Goal: Task Accomplishment & Management: Use online tool/utility

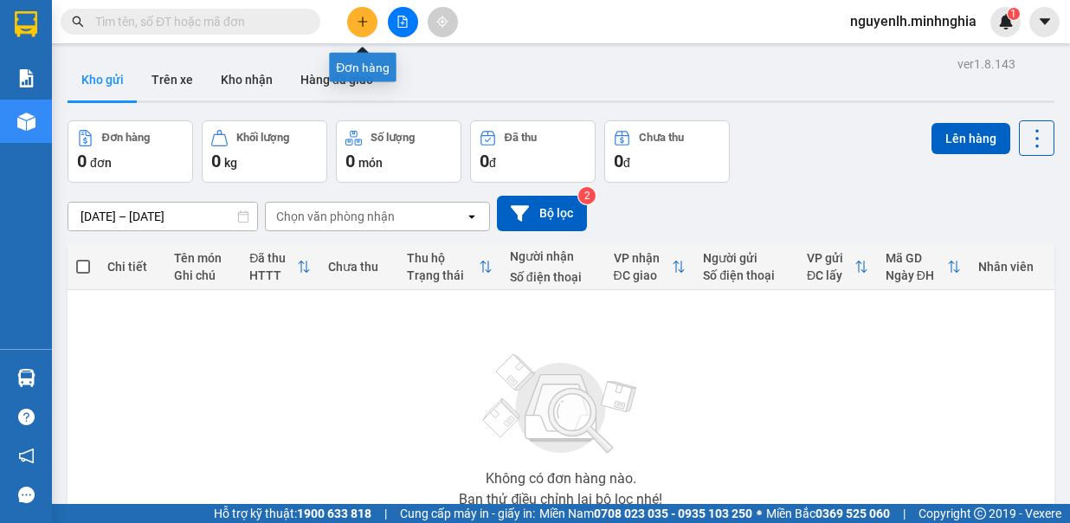
click at [364, 29] on button at bounding box center [362, 22] width 30 height 30
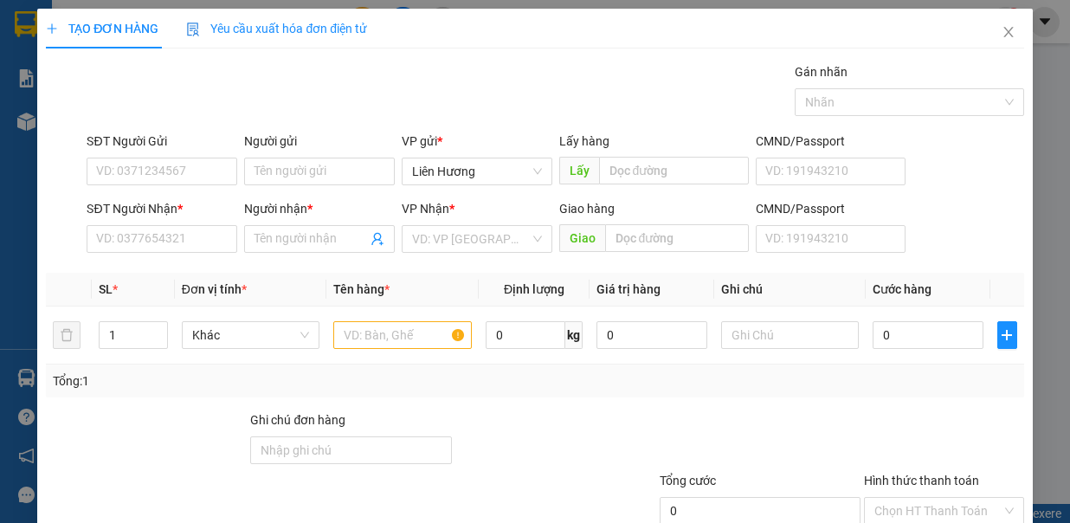
click at [178, 238] on input "SĐT Người Nhận *" at bounding box center [162, 239] width 151 height 28
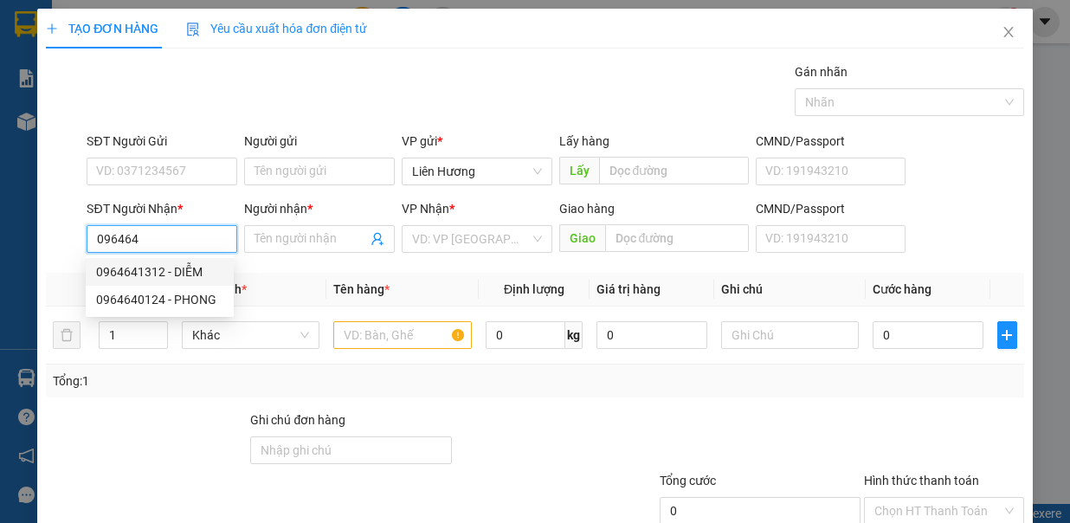
click at [143, 273] on div "0964641312 - DIỄM" at bounding box center [159, 271] width 127 height 19
type input "0964641312"
type input "DIỄM"
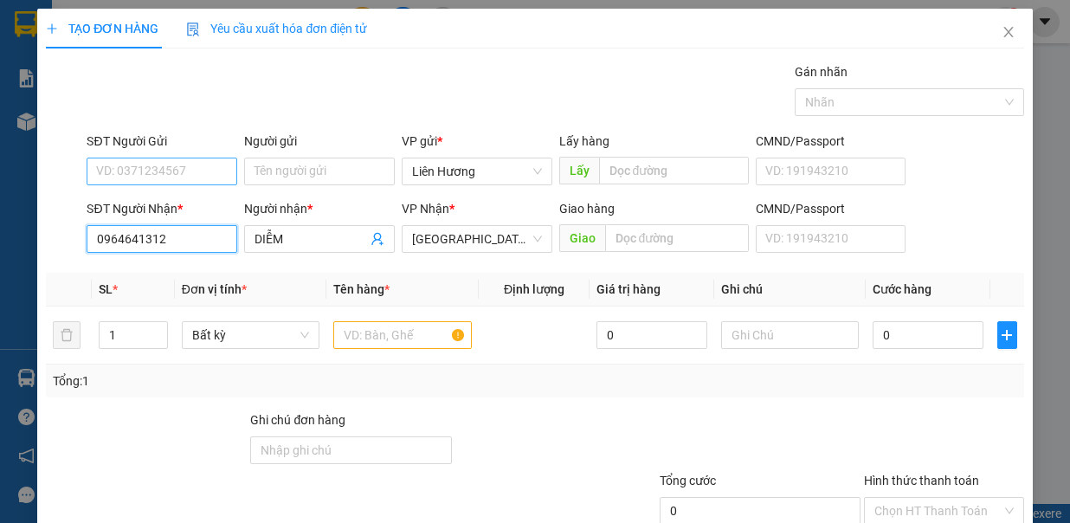
type input "0964641312"
click at [209, 174] on input "SĐT Người Gửi" at bounding box center [162, 172] width 151 height 28
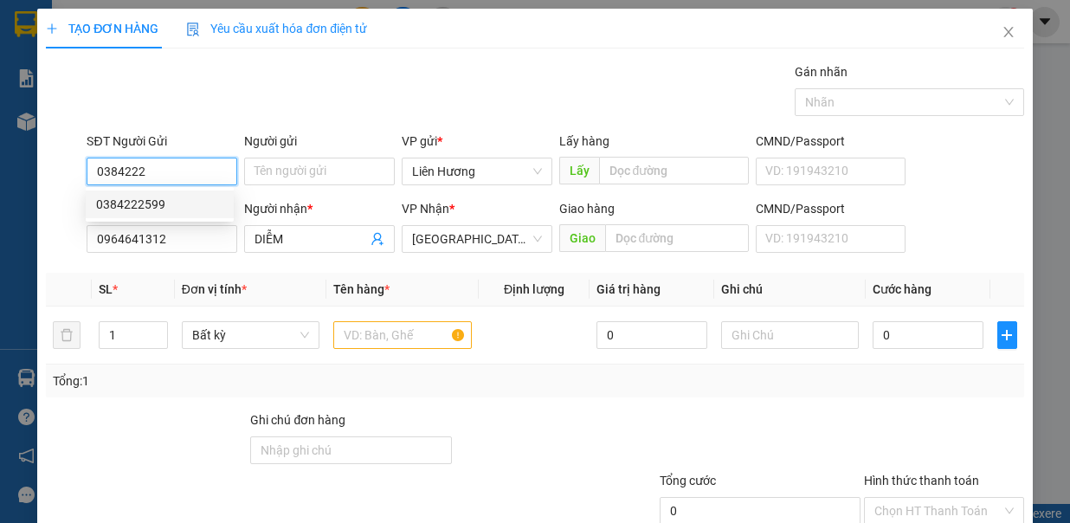
click at [173, 204] on div "0384222599" at bounding box center [159, 204] width 127 height 19
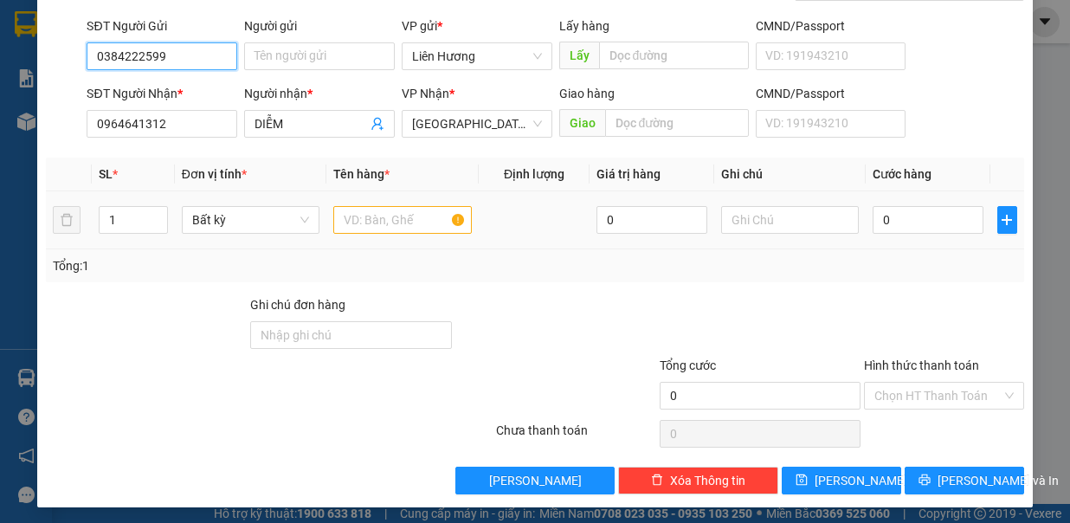
type input "0384222599"
click at [369, 230] on div at bounding box center [402, 220] width 138 height 35
click at [370, 223] on input "text" at bounding box center [402, 220] width 138 height 28
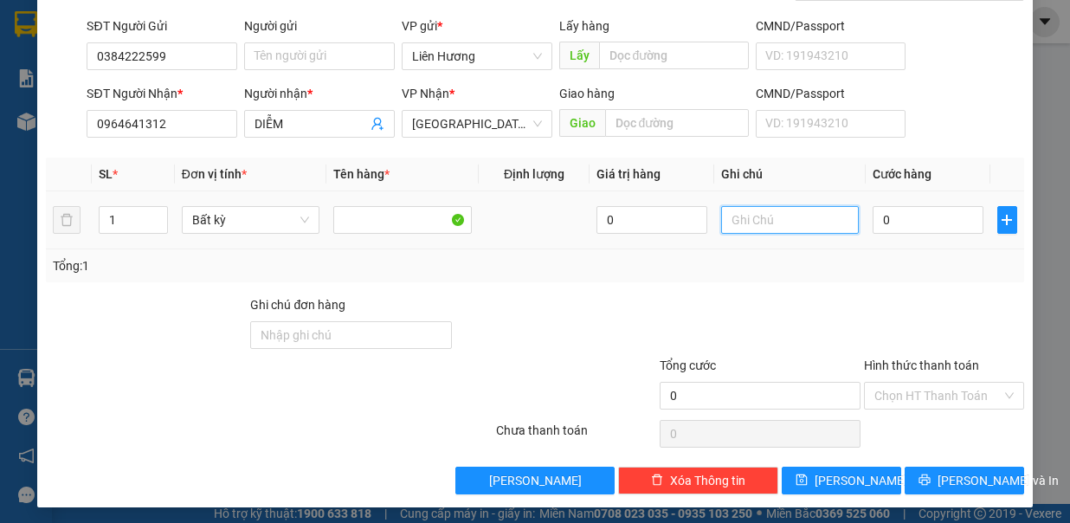
click at [754, 216] on input "text" at bounding box center [790, 220] width 138 height 28
type input "1tx do an kem boc trang mang"
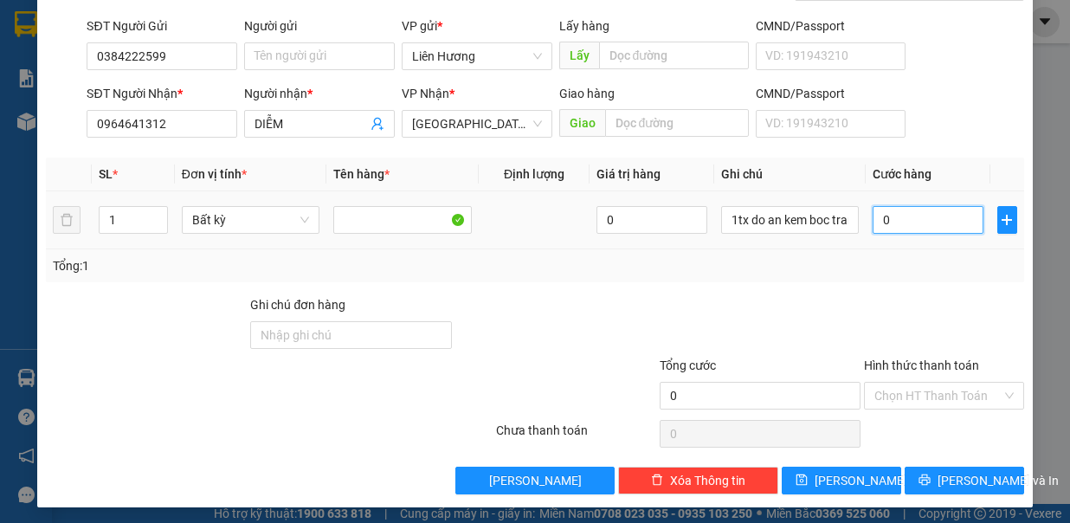
click at [892, 220] on input "0" at bounding box center [928, 220] width 111 height 28
type input "8"
type input "80"
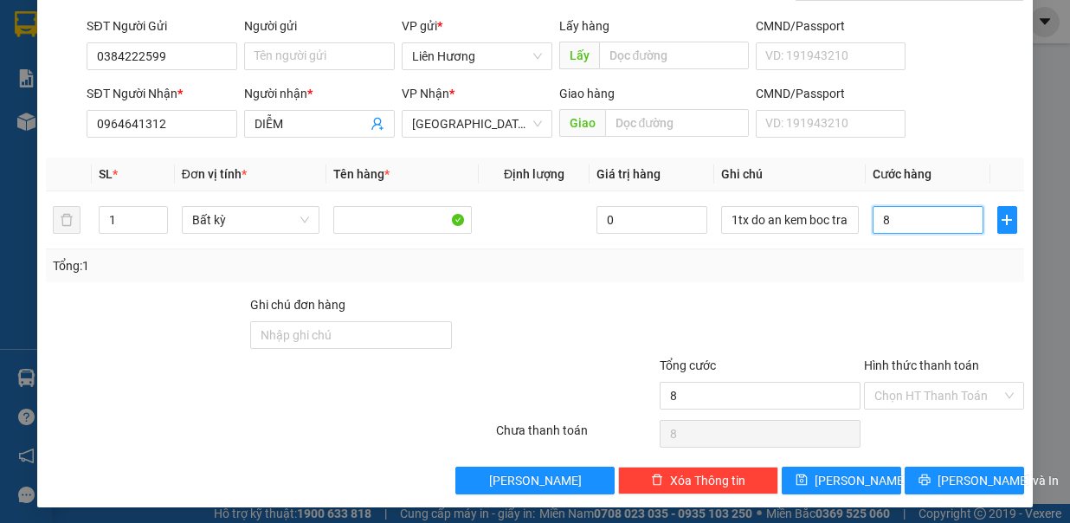
type input "80"
type input "800"
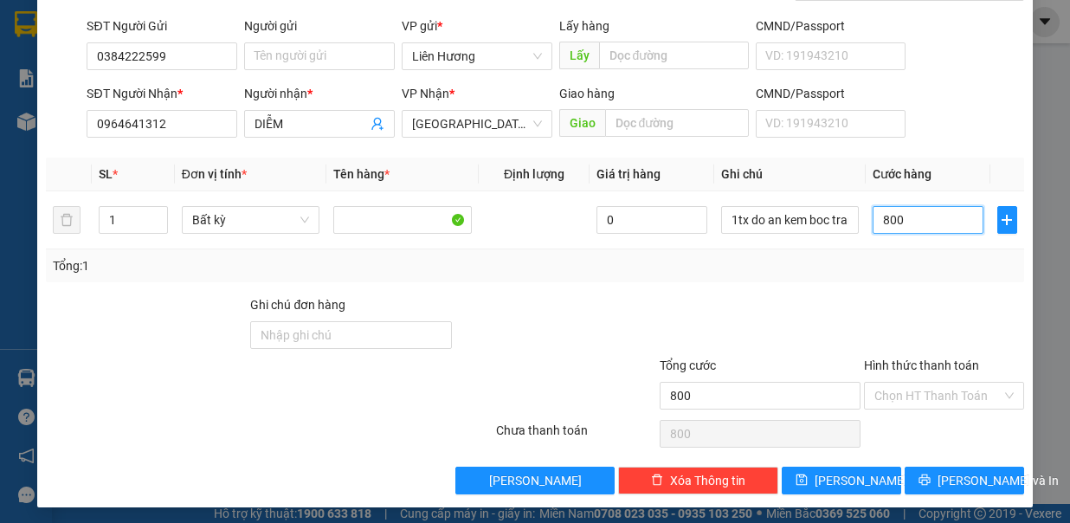
type input "8.000"
type input "80.000"
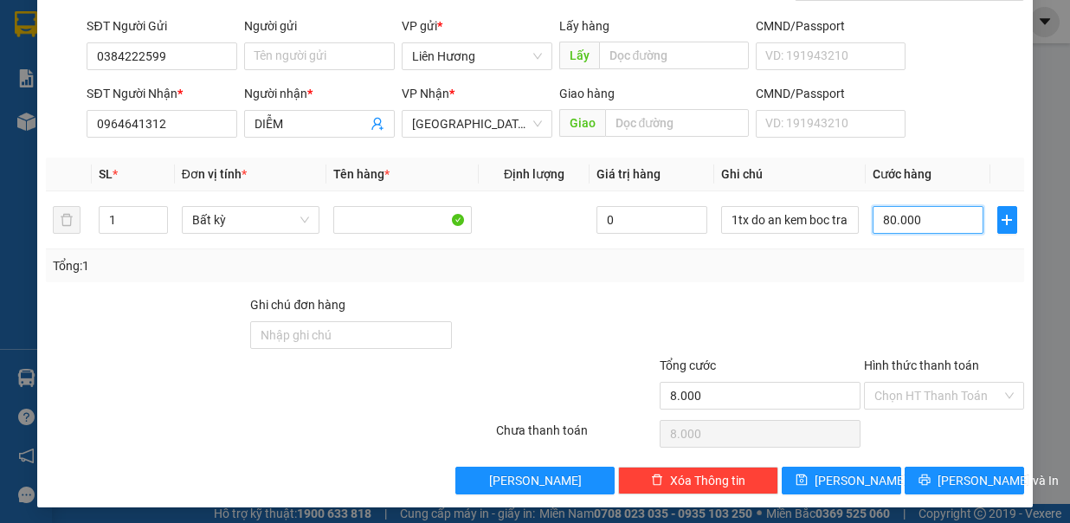
type input "80.000"
click at [943, 393] on input "Hình thức thanh toán" at bounding box center [937, 396] width 127 height 26
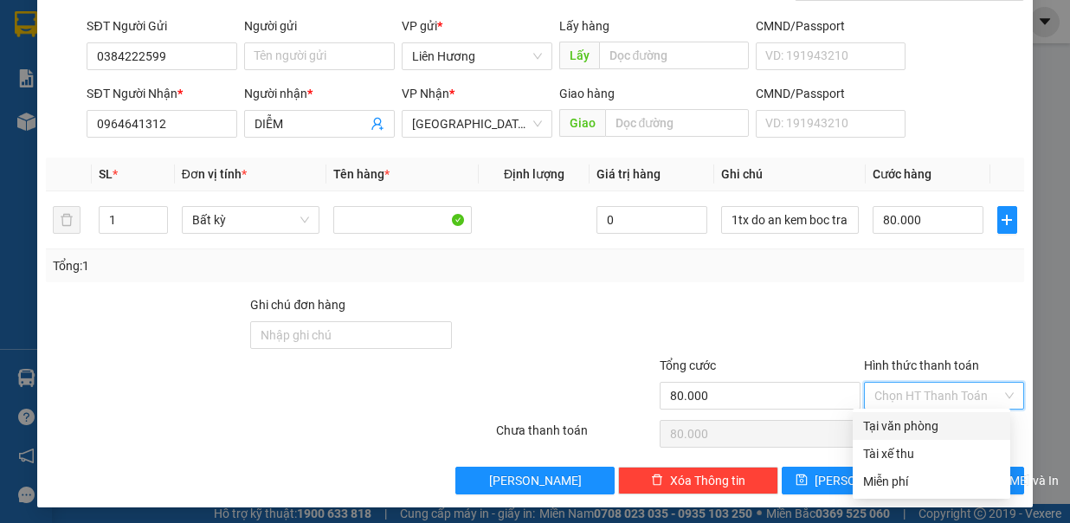
click at [910, 428] on div "Tại văn phòng" at bounding box center [931, 425] width 137 height 19
type input "0"
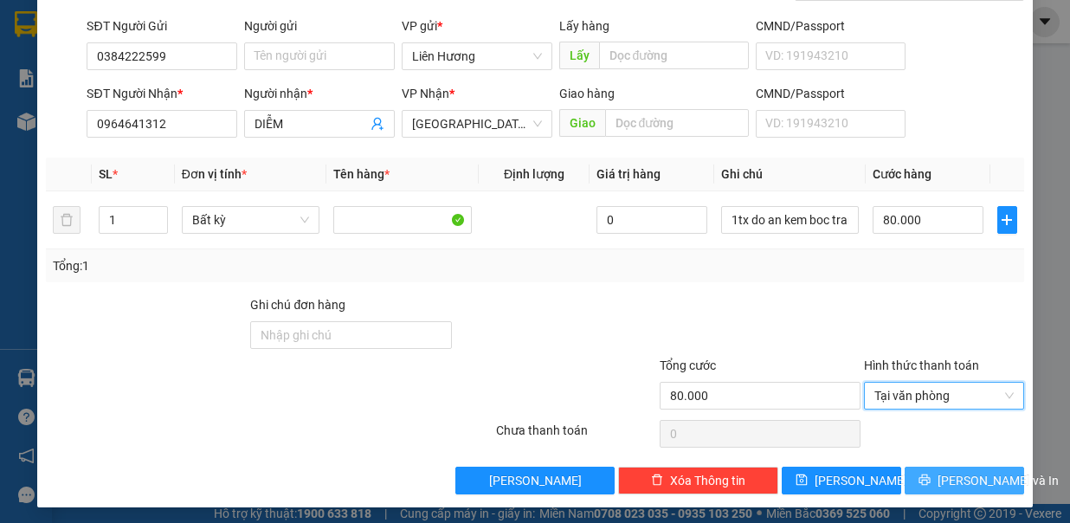
click at [965, 474] on span "Lưu và In" at bounding box center [997, 480] width 121 height 19
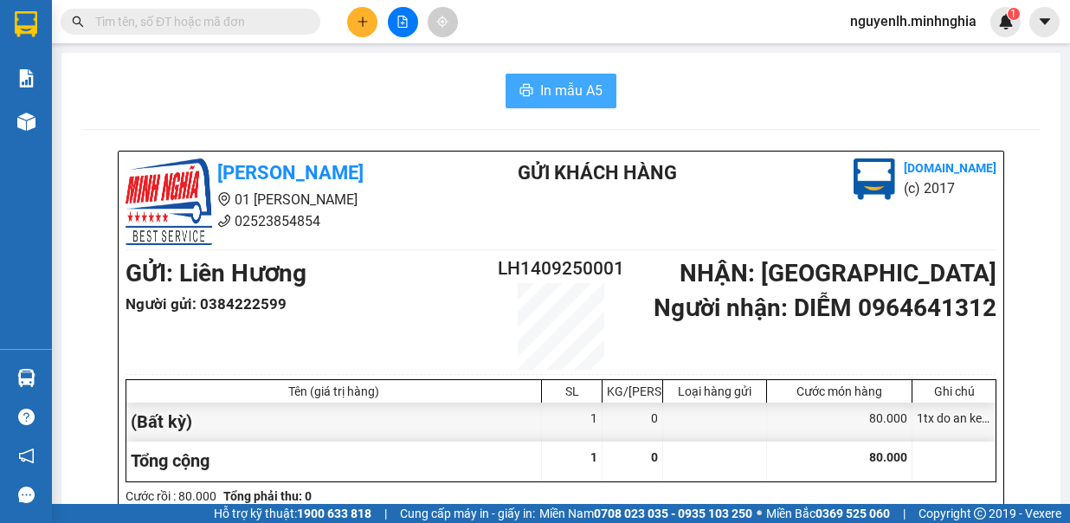
click at [558, 89] on span "In mẫu A5" at bounding box center [571, 91] width 62 height 22
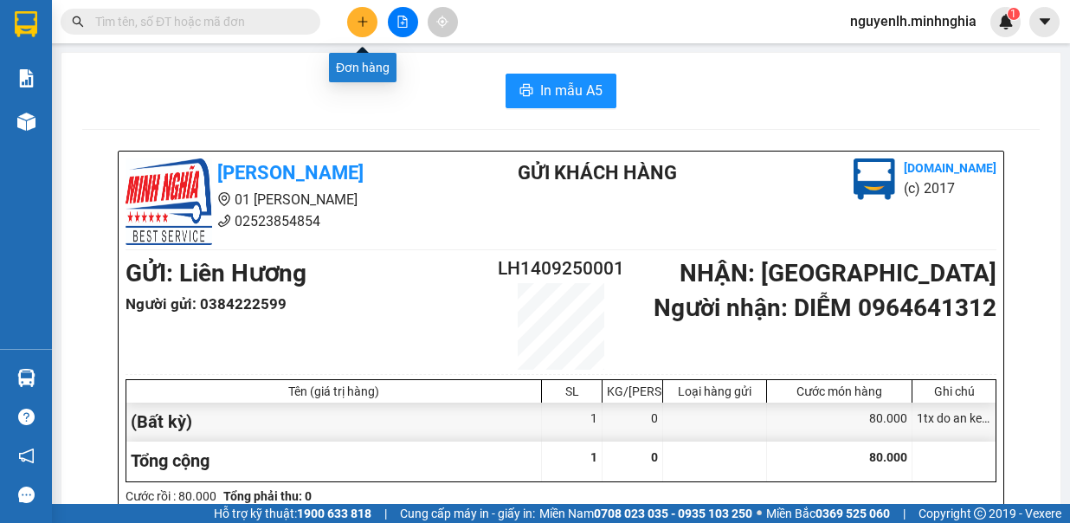
click at [358, 21] on icon "plus" at bounding box center [363, 22] width 12 height 12
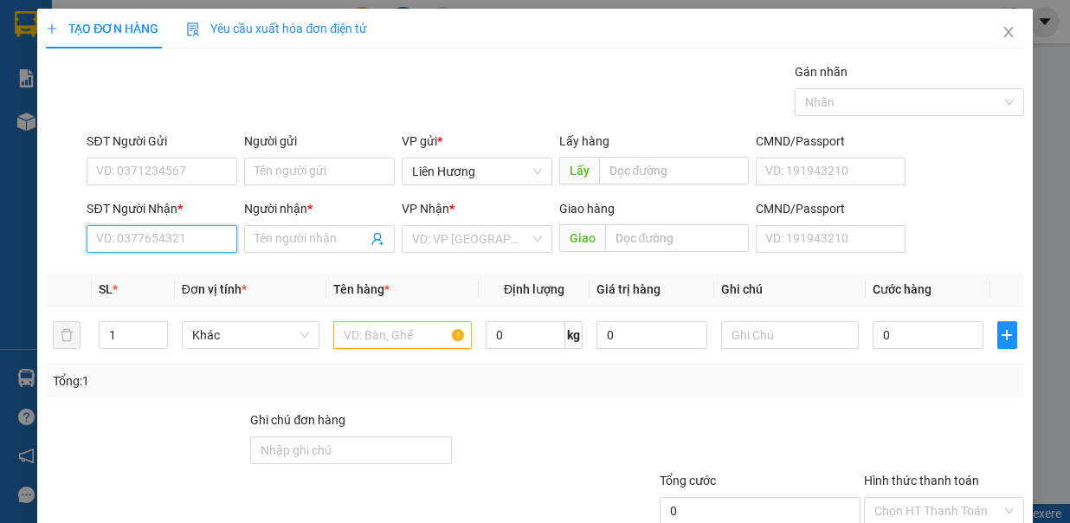
click at [198, 235] on input "SĐT Người Nhận *" at bounding box center [162, 239] width 151 height 28
click at [201, 235] on input "SĐT Người Nhận *" at bounding box center [162, 239] width 151 height 28
click at [158, 277] on div "0987352980 - NGỌC" at bounding box center [159, 271] width 127 height 19
type input "0987352980"
type input "NGỌC"
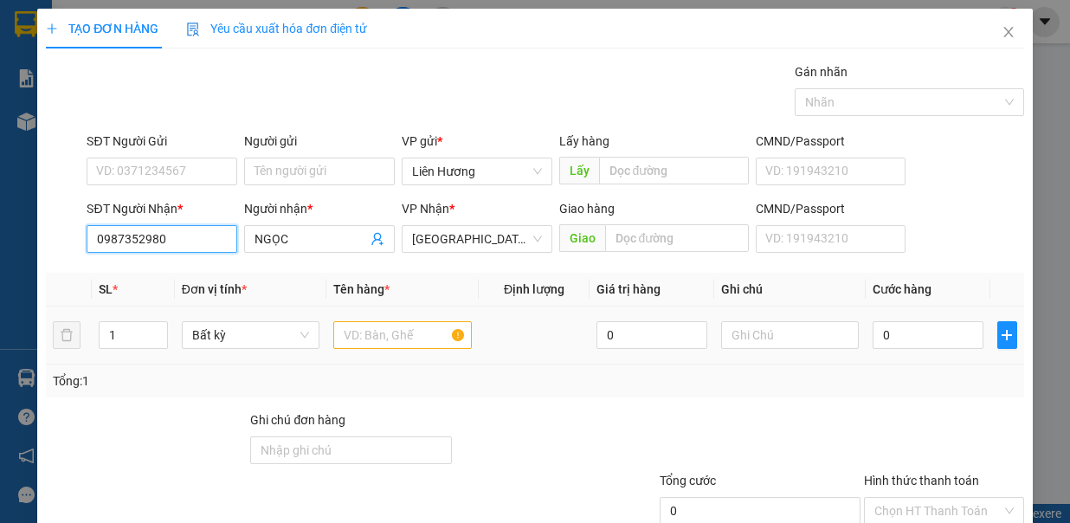
type input "0987352980"
click at [389, 329] on input "text" at bounding box center [402, 335] width 138 height 28
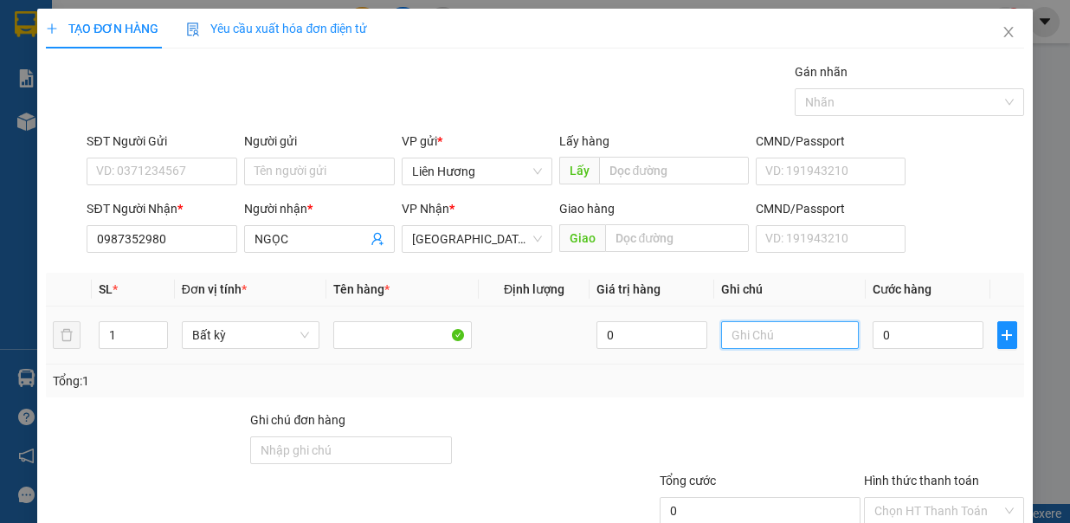
click at [784, 333] on input "text" at bounding box center [790, 335] width 138 height 28
type input "1tx hs"
click at [895, 321] on input "0" at bounding box center [928, 335] width 111 height 28
type input "1"
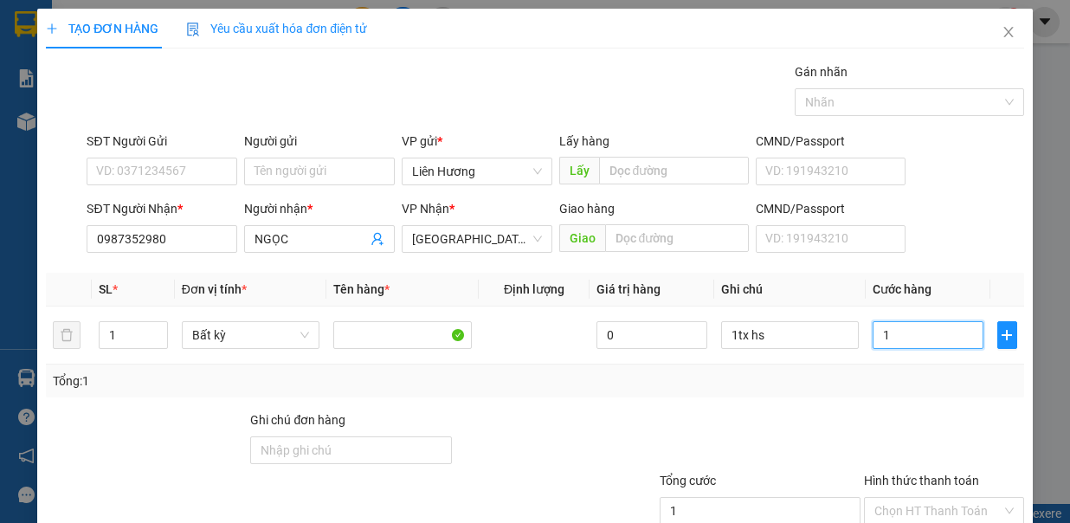
type input "1"
type input "10"
type input "100"
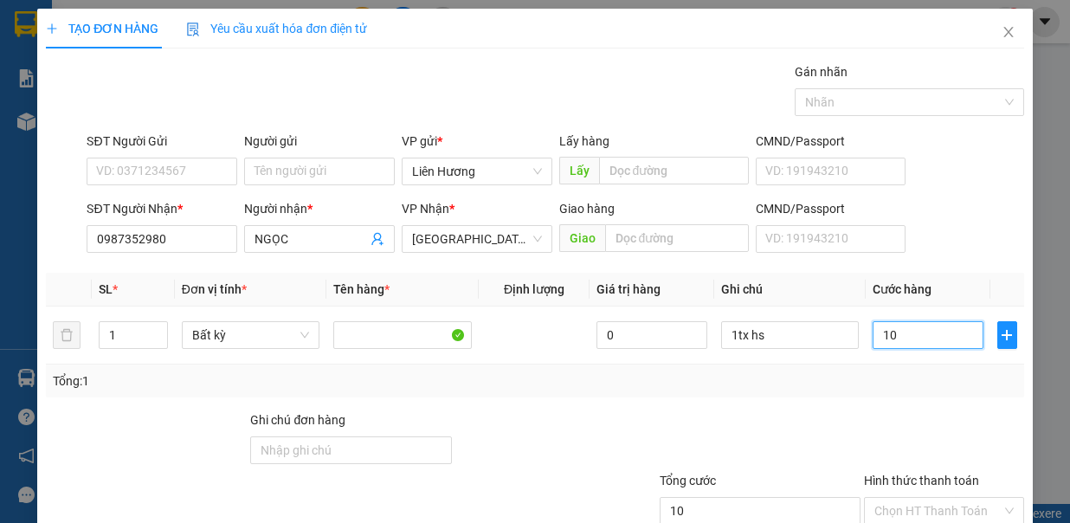
type input "100"
type input "1.000"
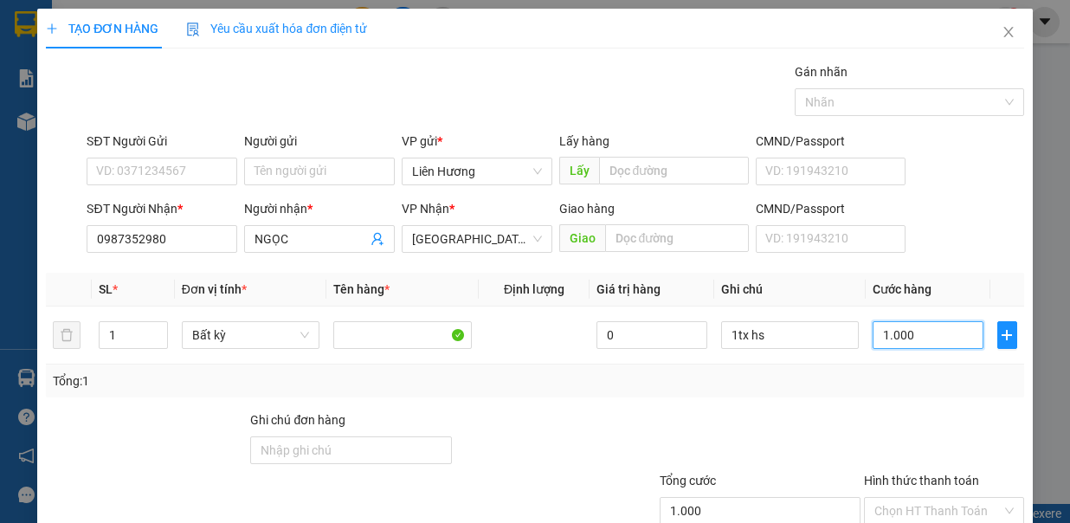
type input "10.000"
type input "100.000"
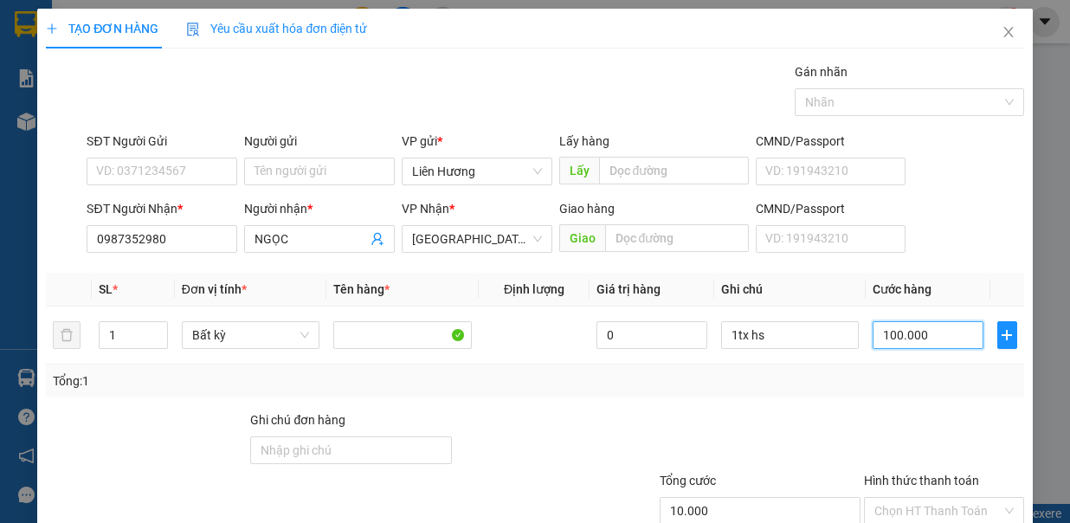
type input "100.000"
type input "1.000.000"
type input "100.000"
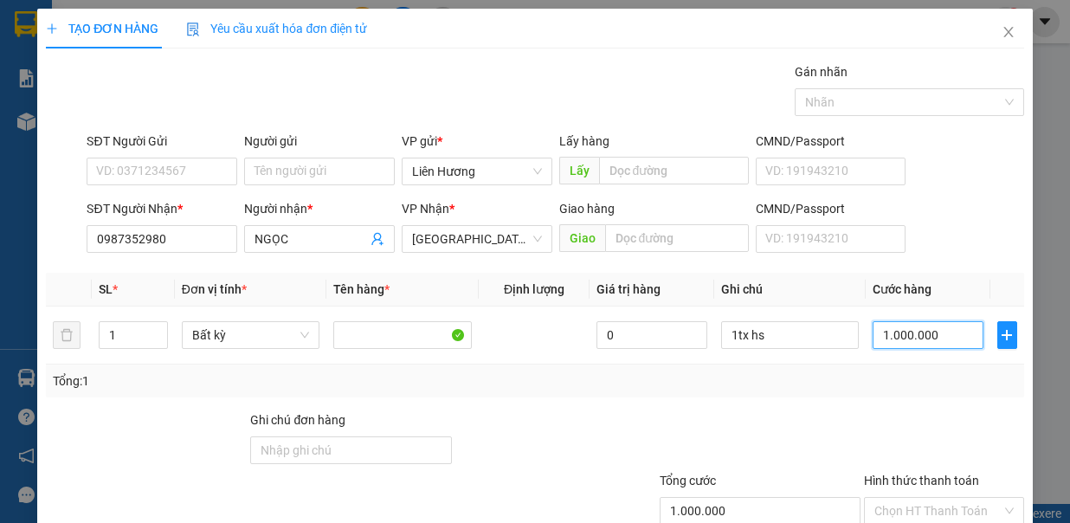
type input "100.000"
click at [916, 498] on input "Hình thức thanh toán" at bounding box center [937, 511] width 127 height 26
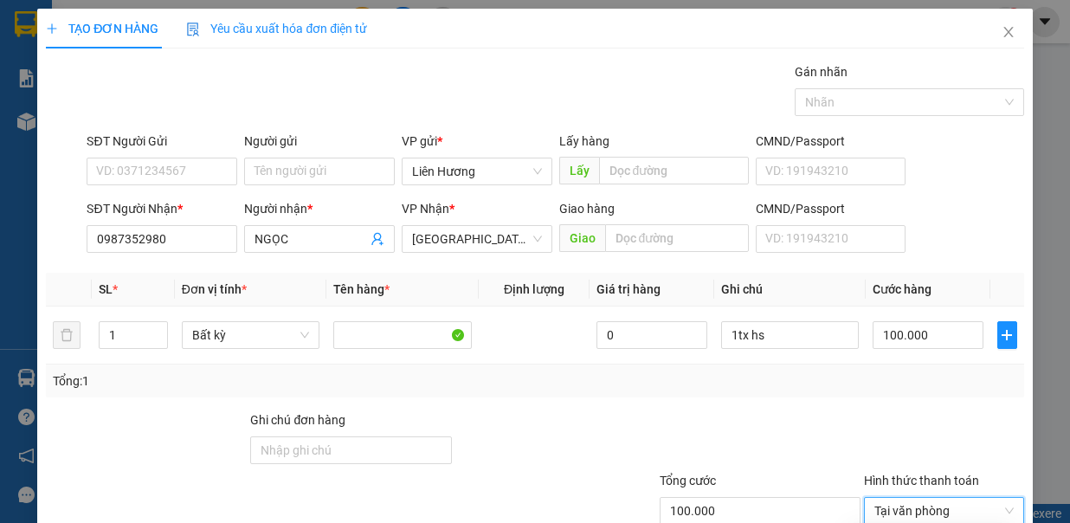
type input "0"
click at [516, 471] on div at bounding box center [576, 501] width 164 height 61
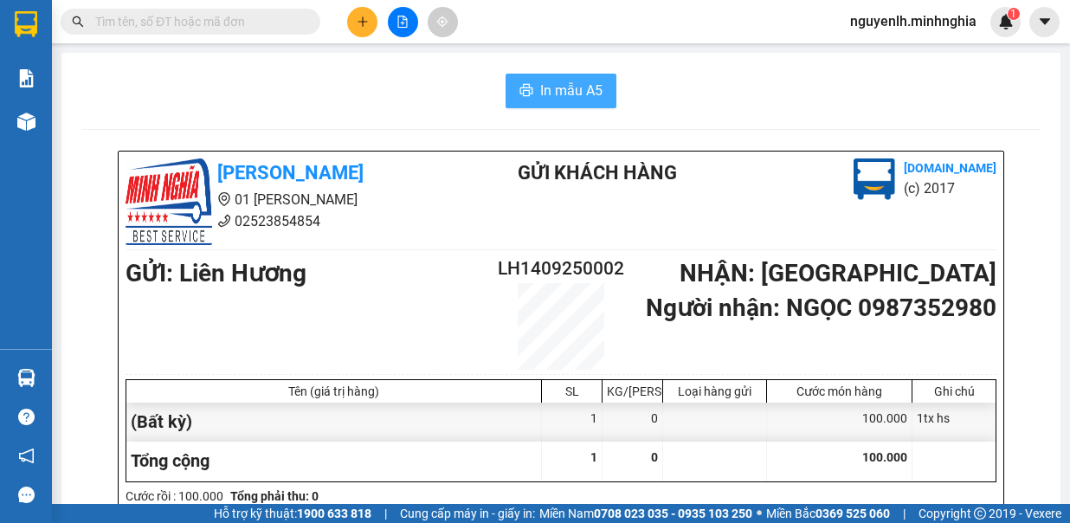
click at [564, 100] on span "In mẫu A5" at bounding box center [571, 91] width 62 height 22
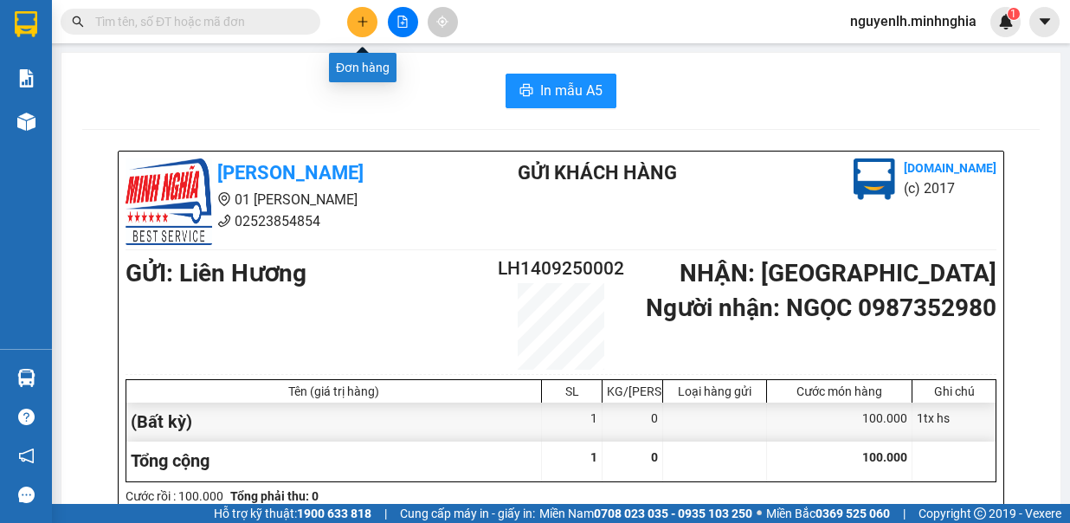
click at [369, 29] on button at bounding box center [362, 22] width 30 height 30
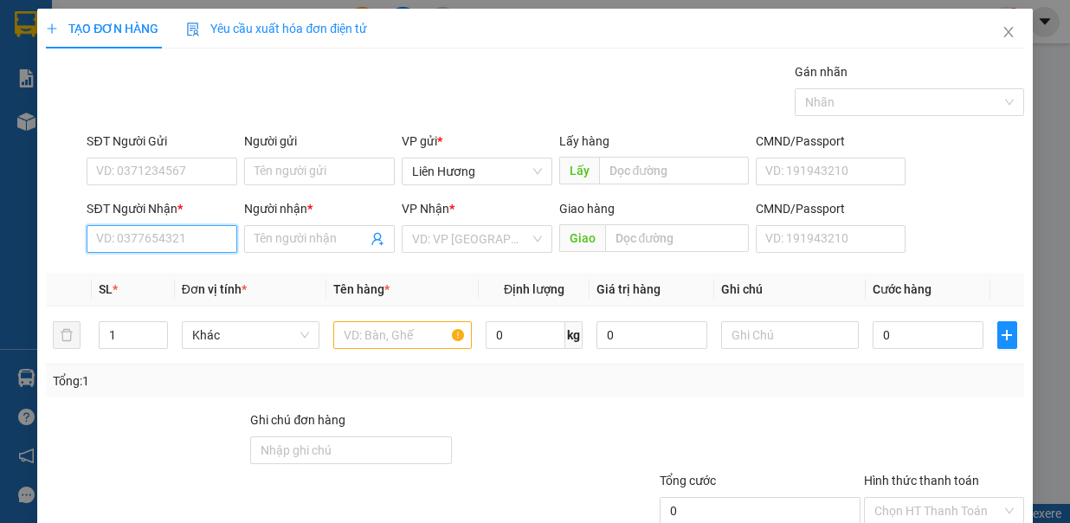
click at [184, 241] on input "SĐT Người Nhận *" at bounding box center [162, 239] width 151 height 28
type input "0345663385"
click at [292, 242] on input "Người nhận *" at bounding box center [310, 238] width 113 height 19
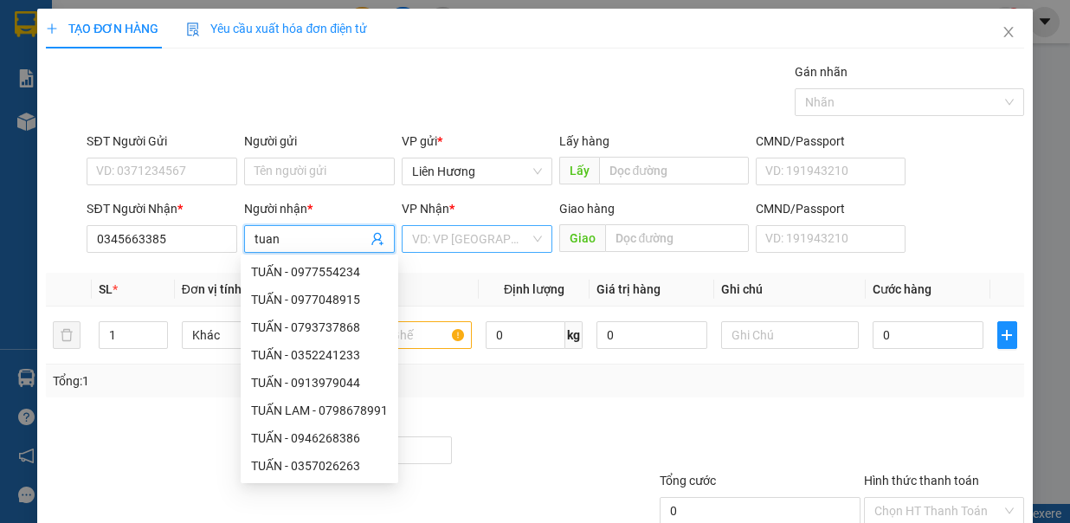
type input "tuan"
click at [480, 243] on input "search" at bounding box center [471, 239] width 118 height 26
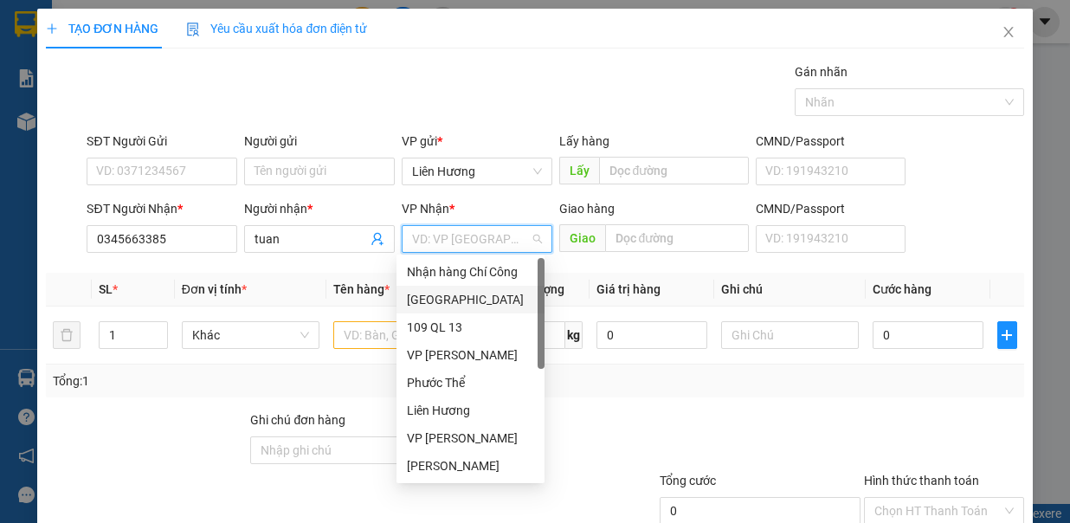
click at [447, 308] on div "Sài Gòn" at bounding box center [470, 299] width 127 height 19
click at [376, 339] on input "text" at bounding box center [402, 335] width 138 height 28
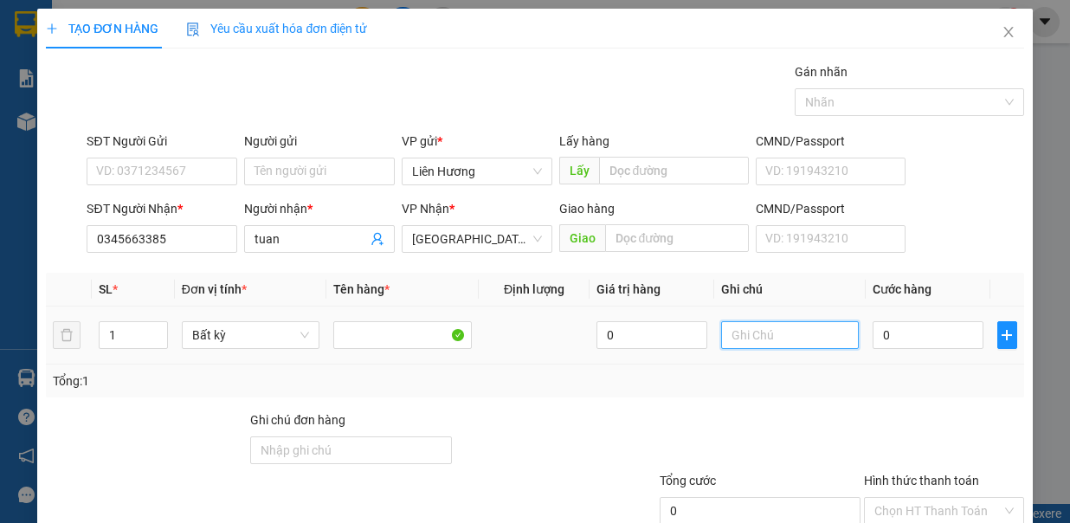
click at [776, 334] on input "text" at bounding box center [790, 335] width 138 height 28
type input "balo quan ao"
click at [900, 337] on input "0" at bounding box center [928, 335] width 111 height 28
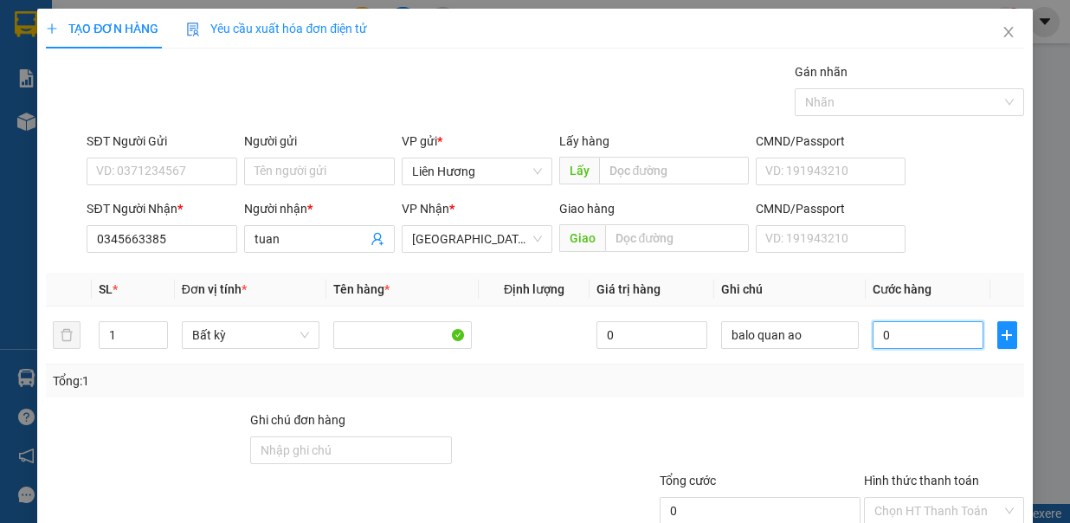
type input "8"
type input "80"
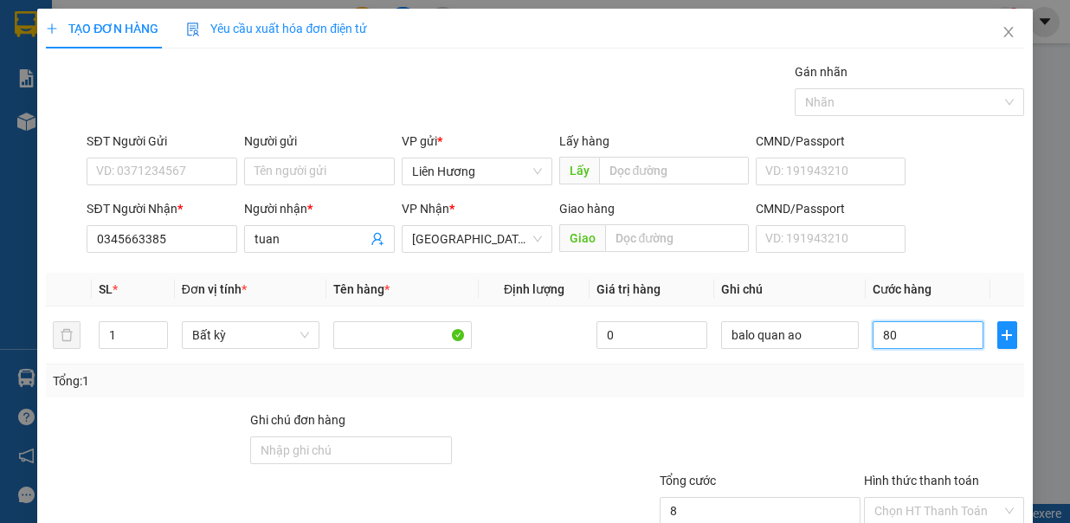
type input "80"
type input "800"
type input "8.000"
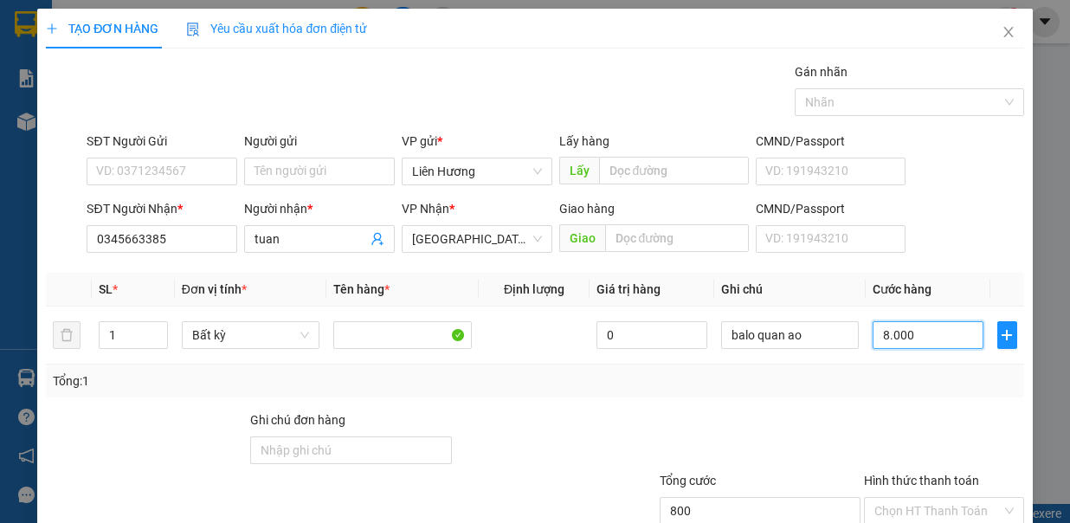
type input "8.000"
type input "80.000"
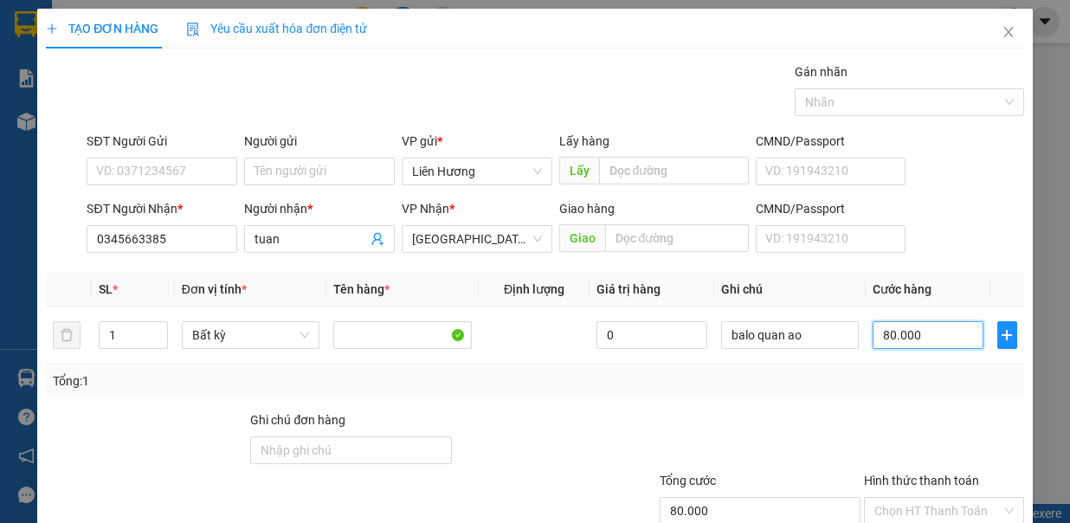
type input "80.000"
click at [876, 412] on div at bounding box center [944, 440] width 164 height 61
click at [168, 172] on input "SĐT Người Gửi" at bounding box center [162, 172] width 151 height 28
click at [136, 322] on input "1" at bounding box center [134, 335] width 68 height 26
type input "2"
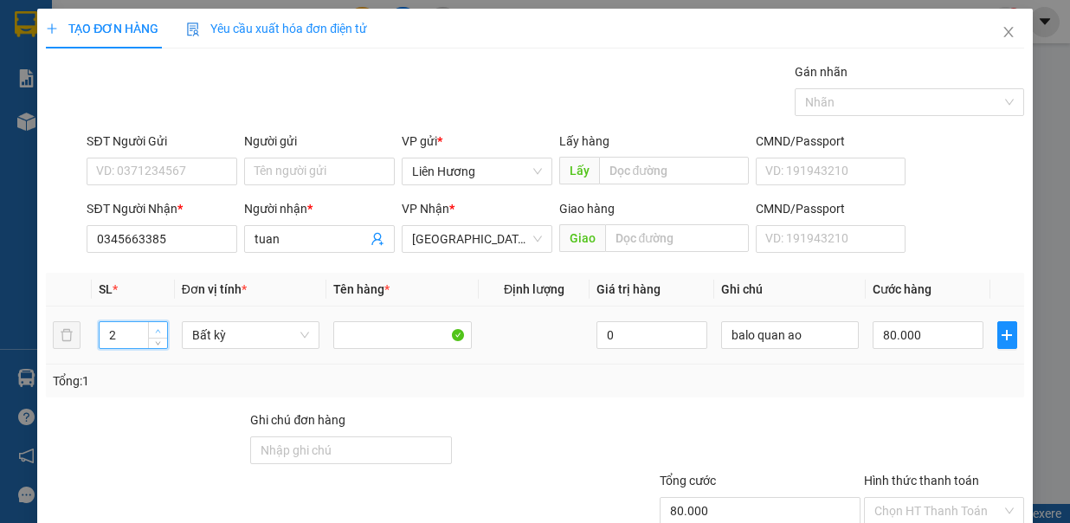
click at [155, 328] on icon "up" at bounding box center [158, 331] width 6 height 6
click at [928, 498] on input "Hình thức thanh toán" at bounding box center [937, 511] width 127 height 26
type input "0"
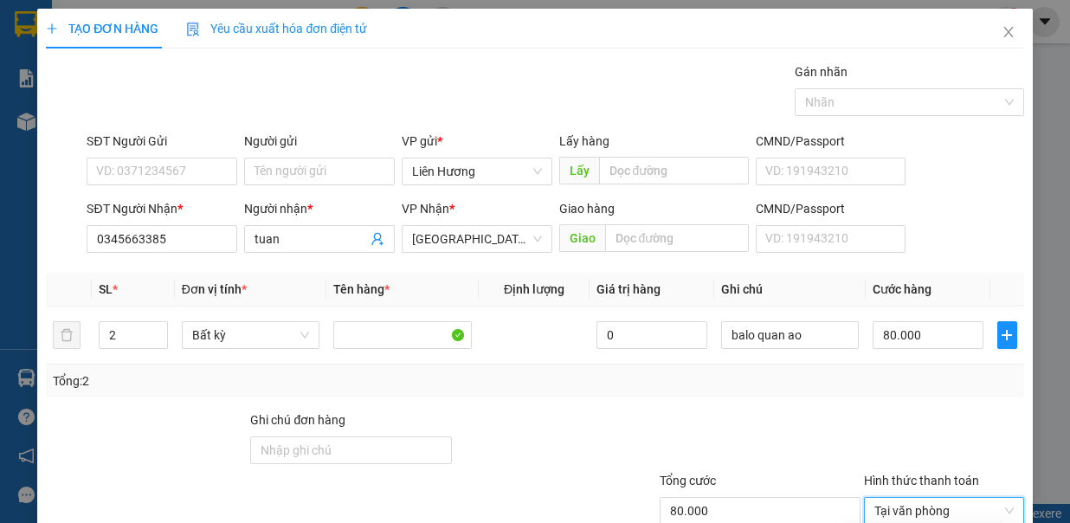
type input "0"
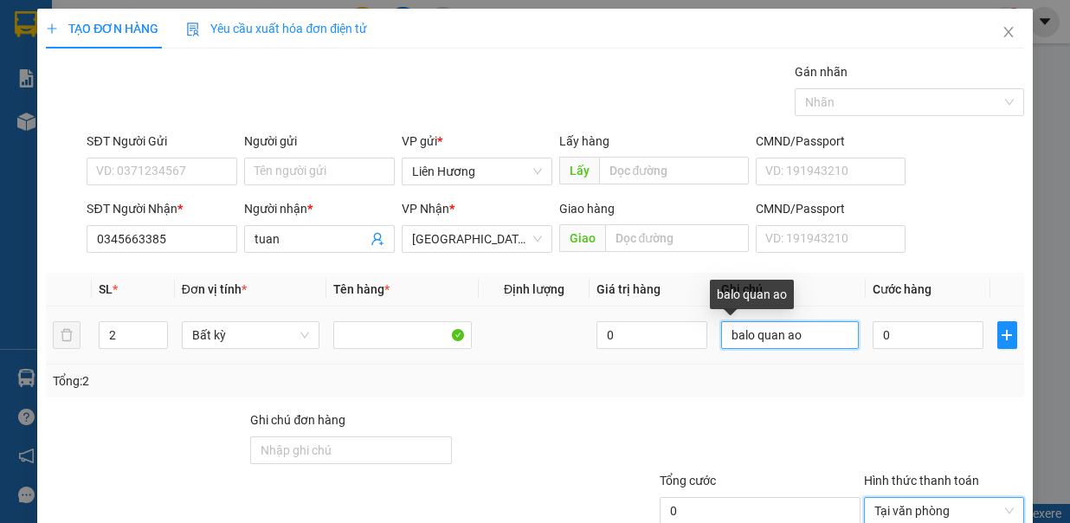
click at [721, 321] on input "balo quan ao" at bounding box center [790, 335] width 138 height 28
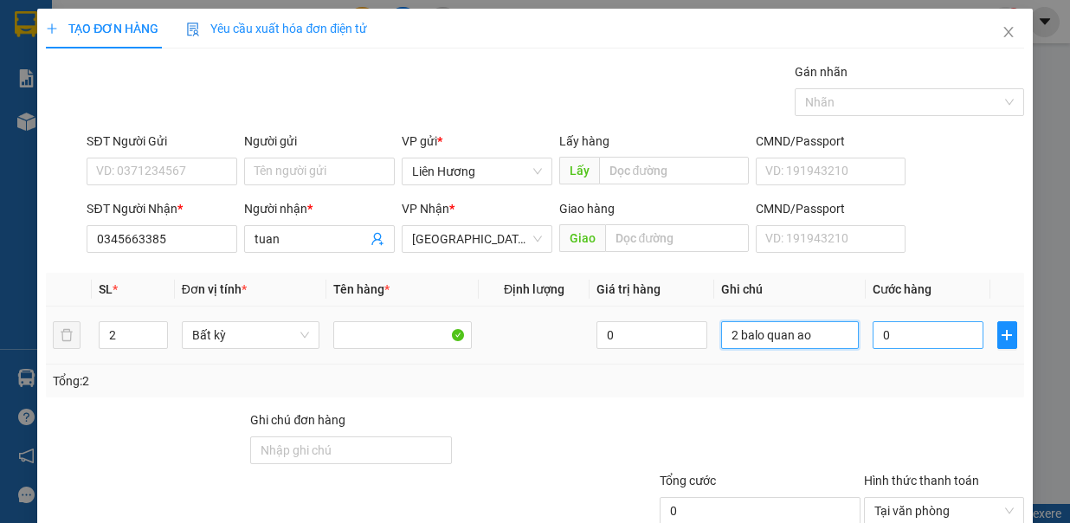
type input "2 balo quan ao"
click at [911, 321] on input "0" at bounding box center [928, 335] width 111 height 28
type input "08"
type input "8"
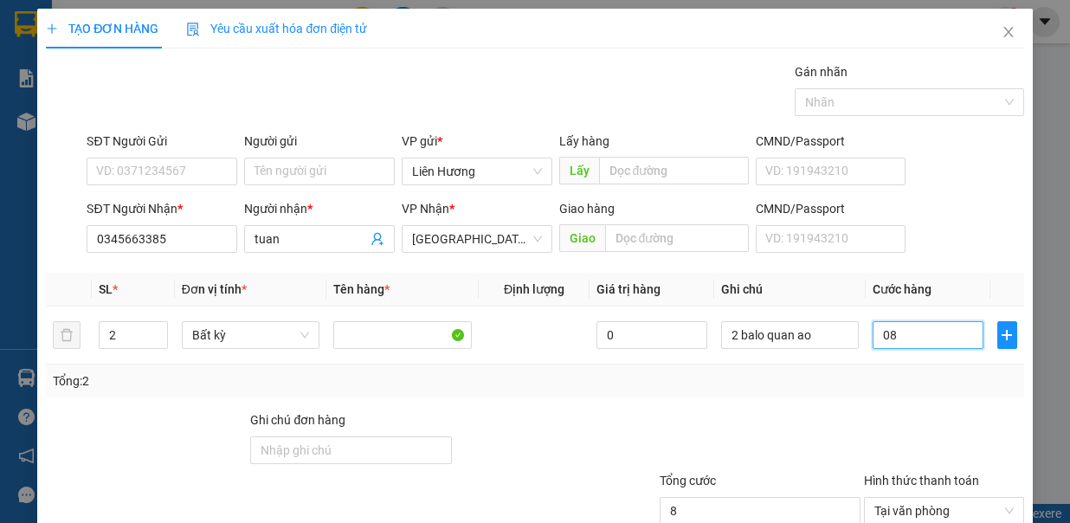
type input "0"
click at [873, 321] on input "0" at bounding box center [928, 335] width 111 height 28
type input "80"
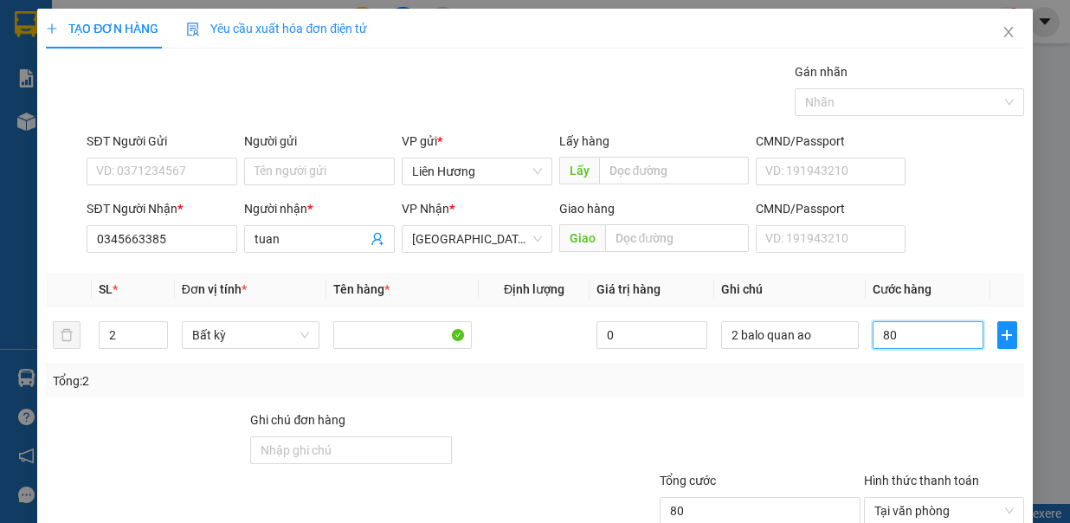
type input "800"
type input "8.000"
type input "80.000"
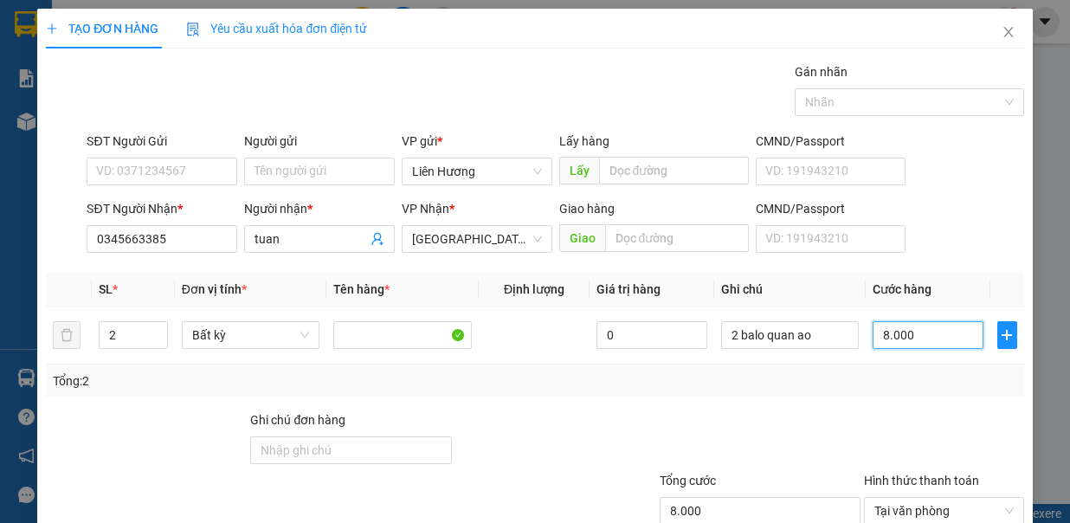
type input "80.000"
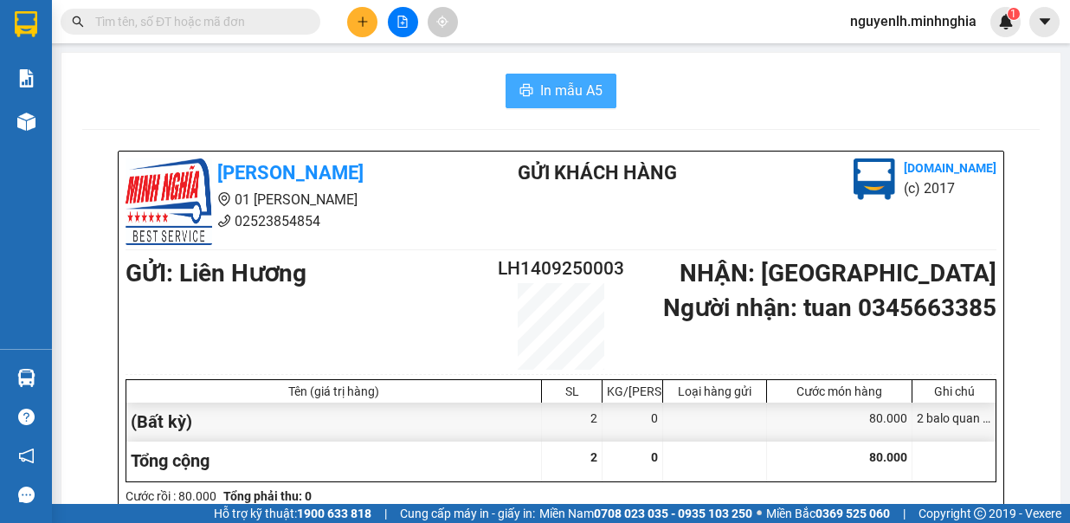
click at [562, 89] on span "In mẫu A5" at bounding box center [571, 91] width 62 height 22
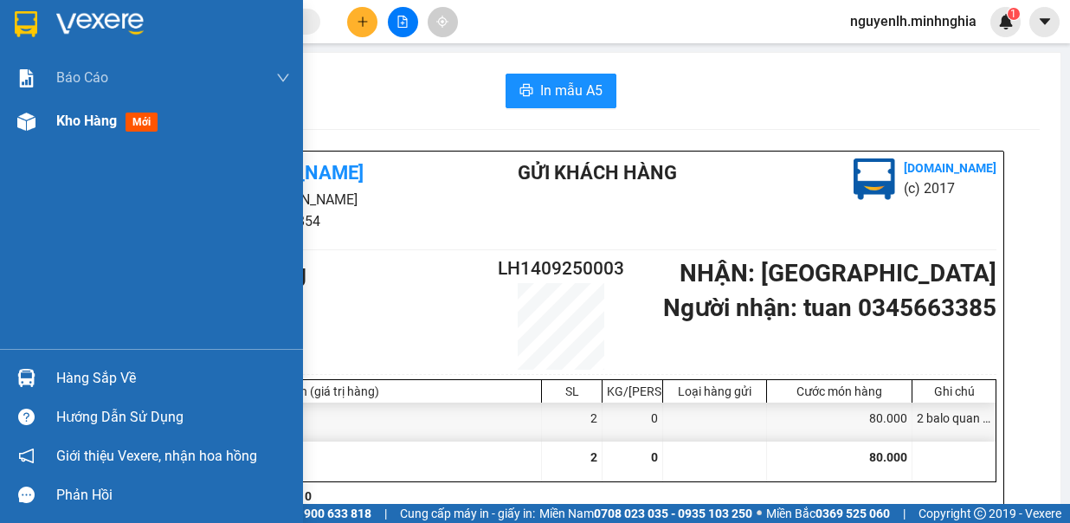
click at [121, 114] on div "Kho hàng mới" at bounding box center [110, 121] width 108 height 22
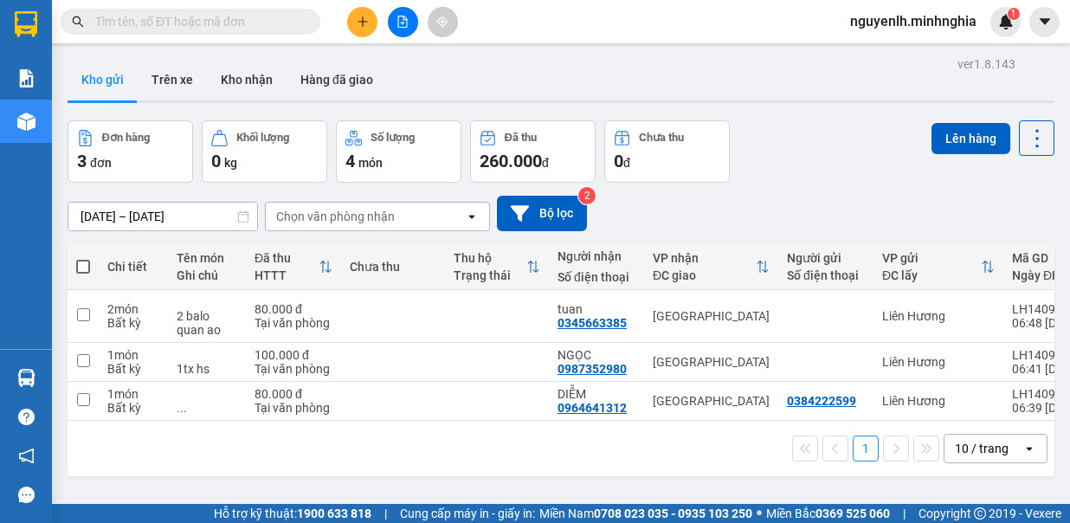
click at [84, 267] on span at bounding box center [83, 267] width 14 height 14
click at [83, 258] on input "checkbox" at bounding box center [83, 258] width 0 height 0
checkbox input "true"
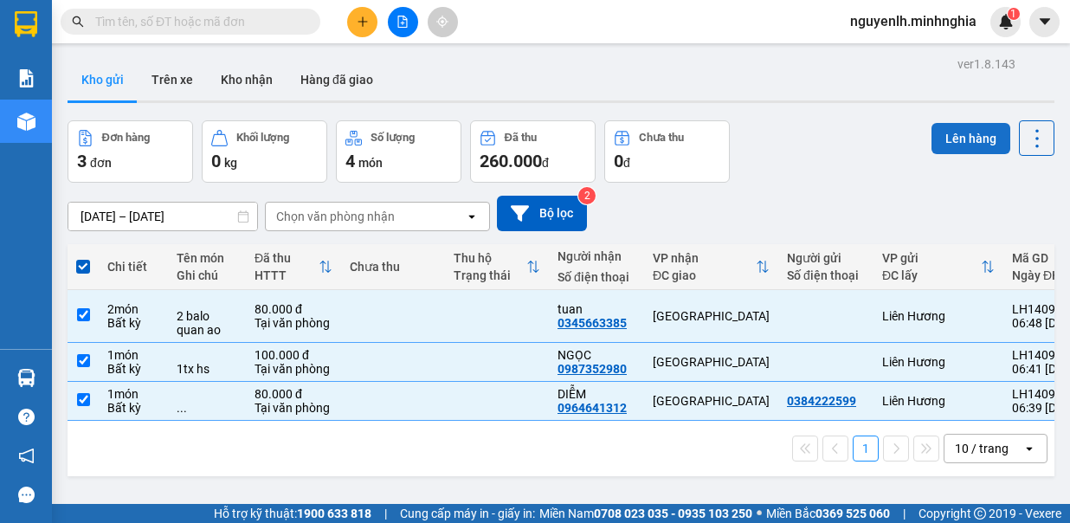
click at [969, 123] on button "Lên hàng" at bounding box center [970, 138] width 79 height 31
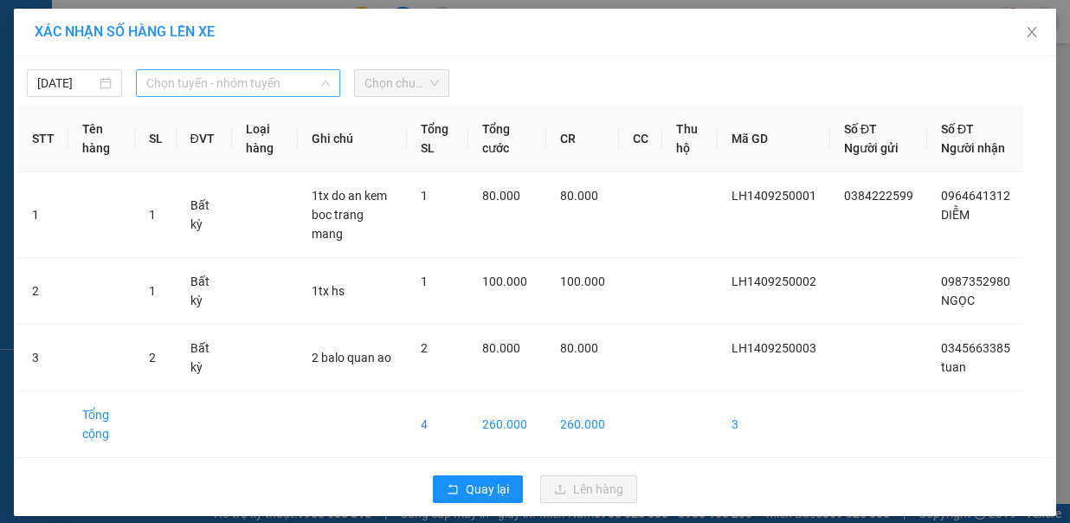
click at [218, 78] on span "Chọn tuyến - nhóm tuyến" at bounding box center [238, 83] width 184 height 26
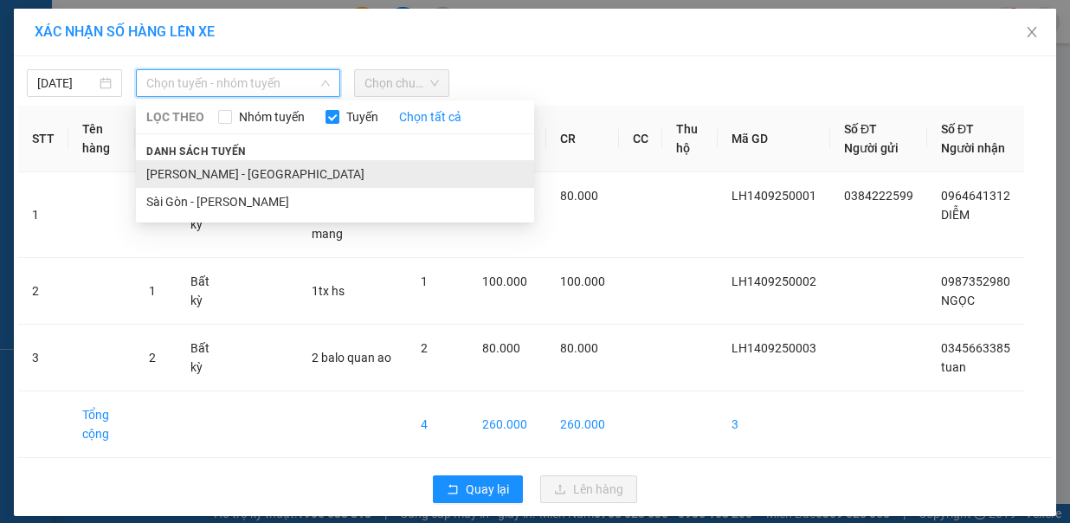
click at [212, 166] on li "Phan Rí - Sài Gòn" at bounding box center [335, 174] width 398 height 28
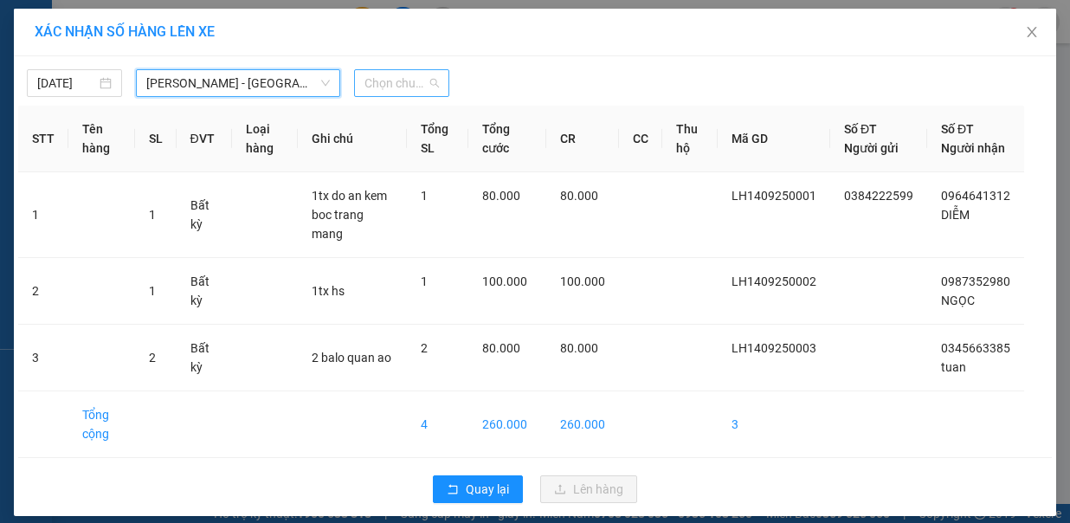
click at [387, 81] on span "Chọn chuyến" at bounding box center [401, 83] width 74 height 26
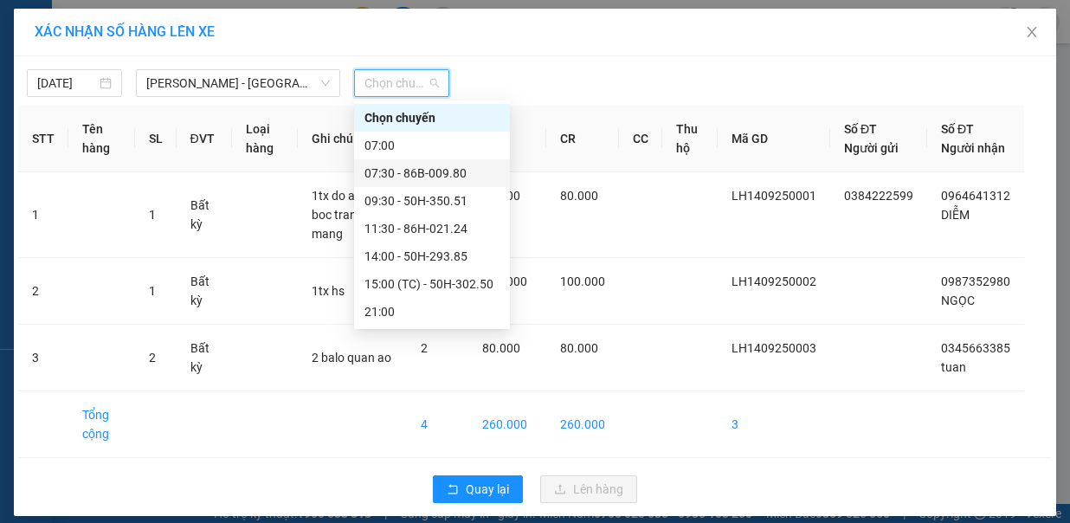
click at [426, 176] on div "07:30 - 86B-009.80" at bounding box center [431, 173] width 135 height 19
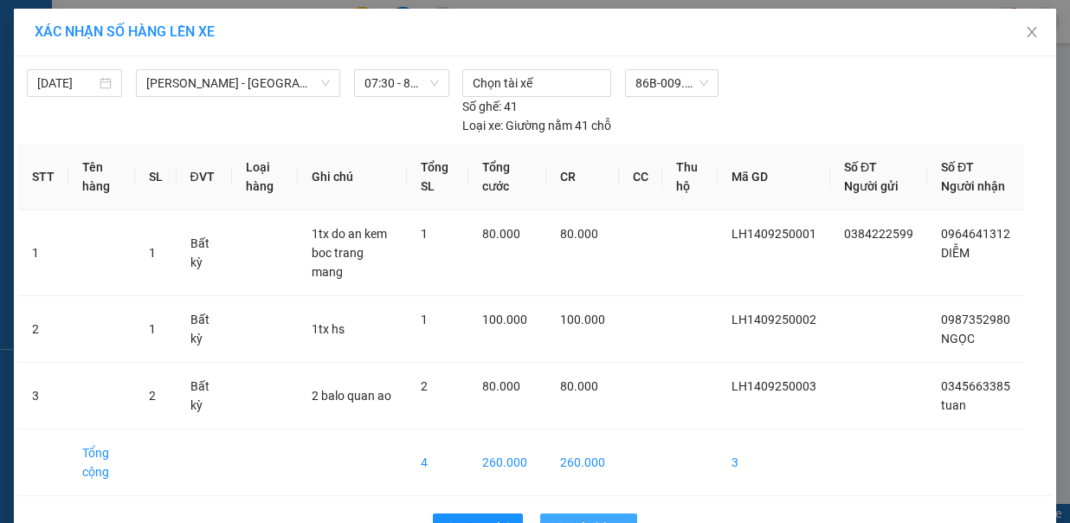
click at [595, 518] on span "Lên hàng" at bounding box center [598, 527] width 50 height 19
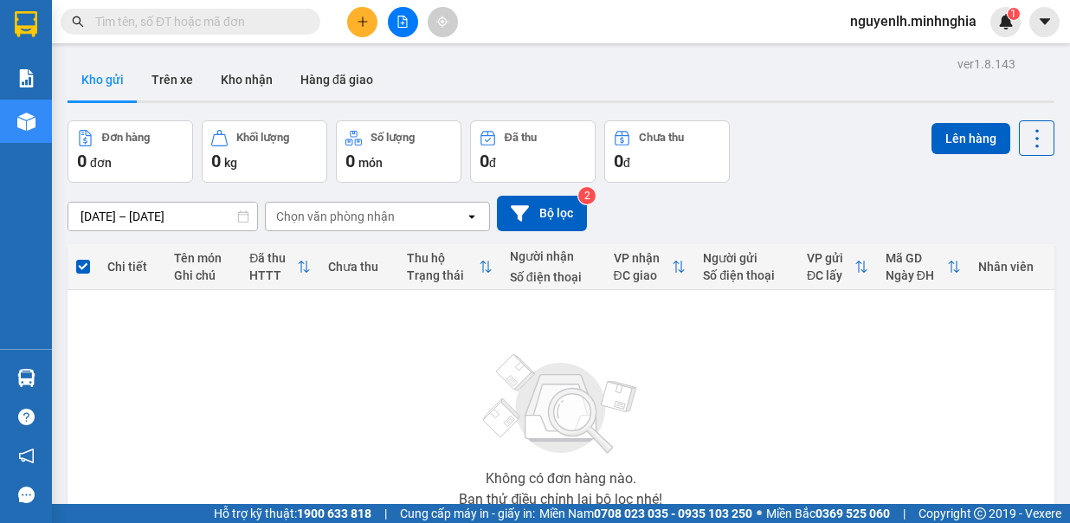
click at [199, 220] on div "ver 1.8.143 Kho gửi Trên xe Kho nhận Hàng đã giao Đơn hàng 0 đơn Khối lượng 0 k…" at bounding box center [561, 337] width 1001 height 571
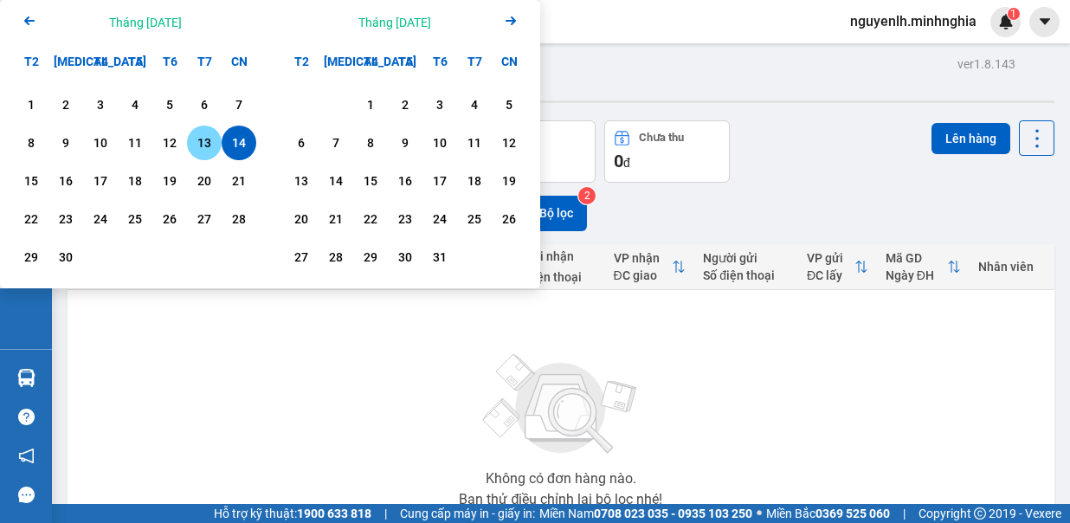
click at [204, 141] on div "13" at bounding box center [204, 142] width 24 height 21
click at [208, 148] on div "13" at bounding box center [204, 142] width 24 height 21
type input "13/09/2025 – 13/09/2025"
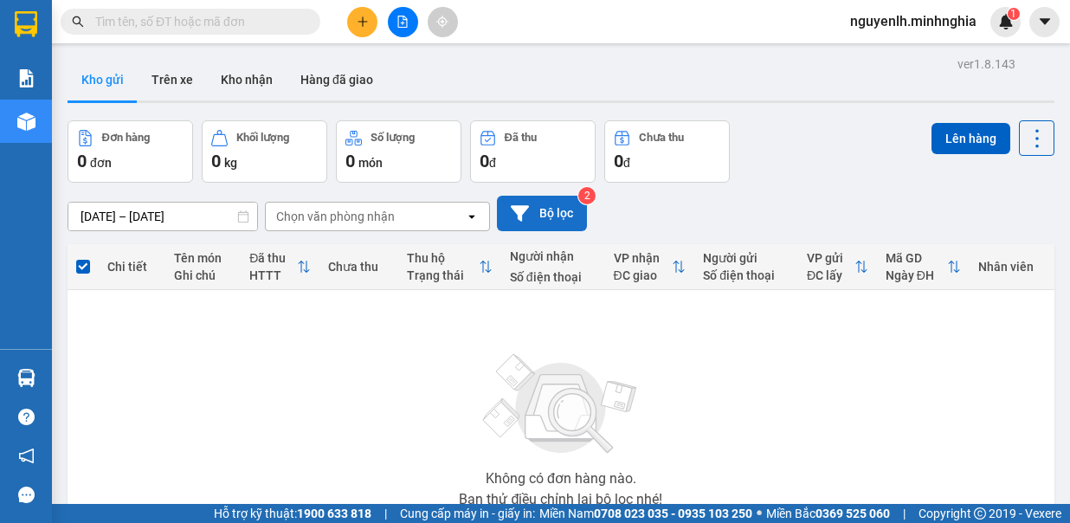
click at [542, 217] on button "Bộ lọc" at bounding box center [542, 213] width 90 height 35
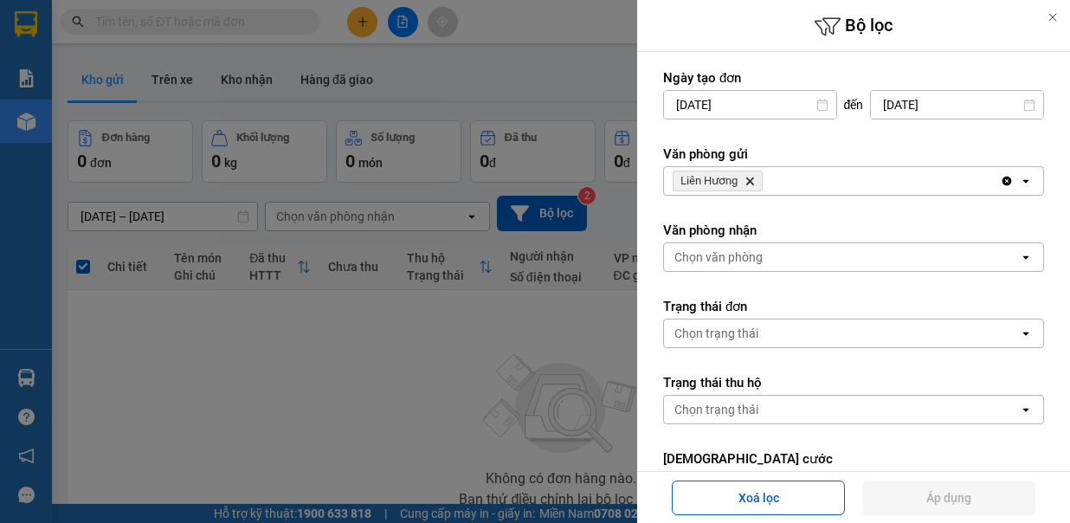
click at [481, 421] on div at bounding box center [535, 261] width 1070 height 523
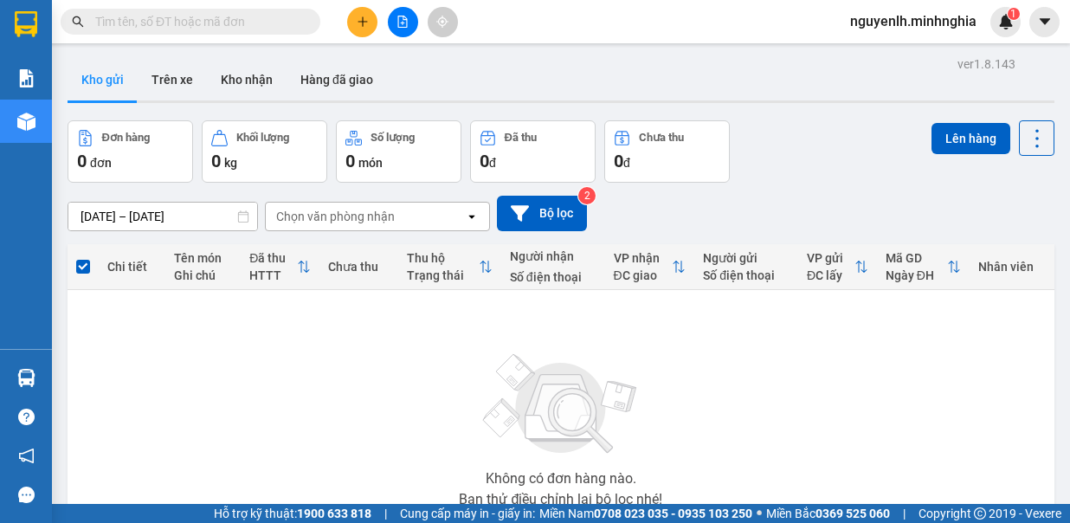
click at [345, 214] on div "Chọn văn phòng nhận" at bounding box center [335, 216] width 119 height 17
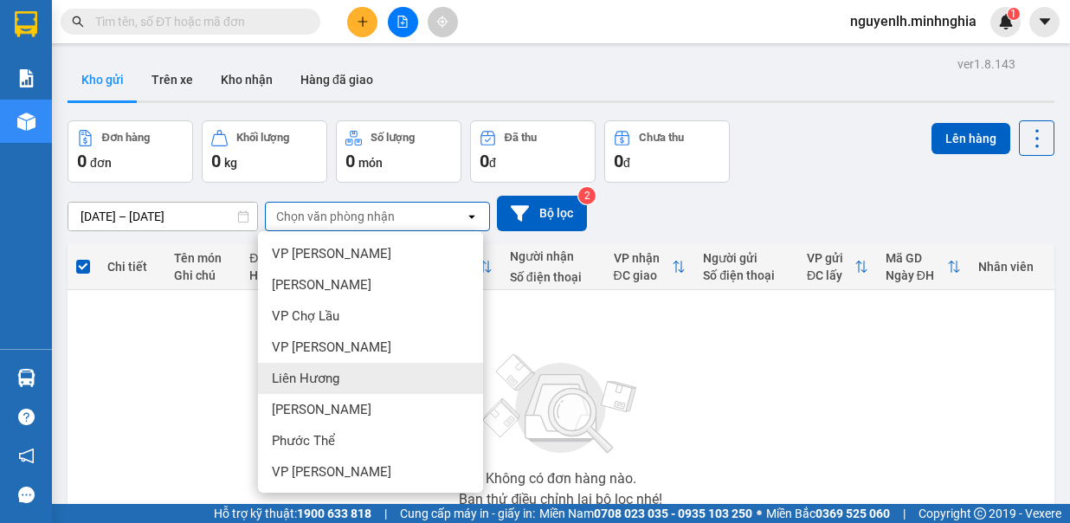
click at [341, 381] on div "Liên Hương" at bounding box center [370, 378] width 225 height 31
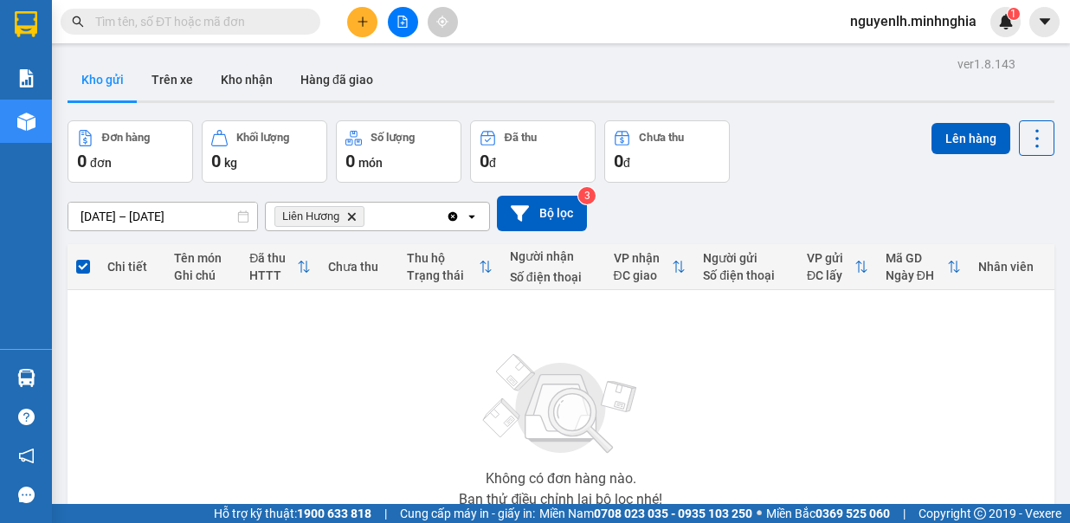
click at [348, 218] on icon "Delete" at bounding box center [351, 216] width 10 height 10
click at [406, 24] on icon "file-add" at bounding box center [403, 22] width 10 height 12
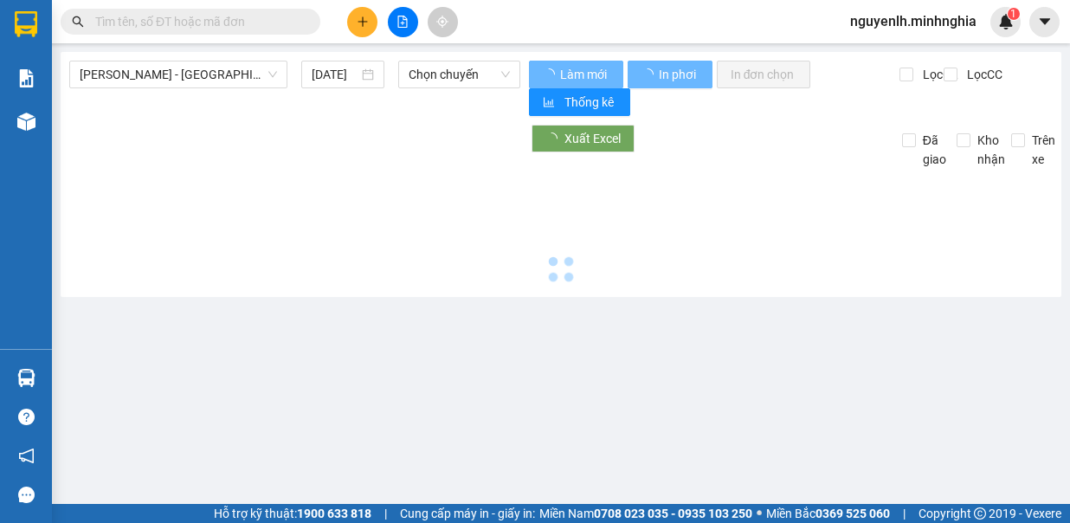
type input "14/09/2025"
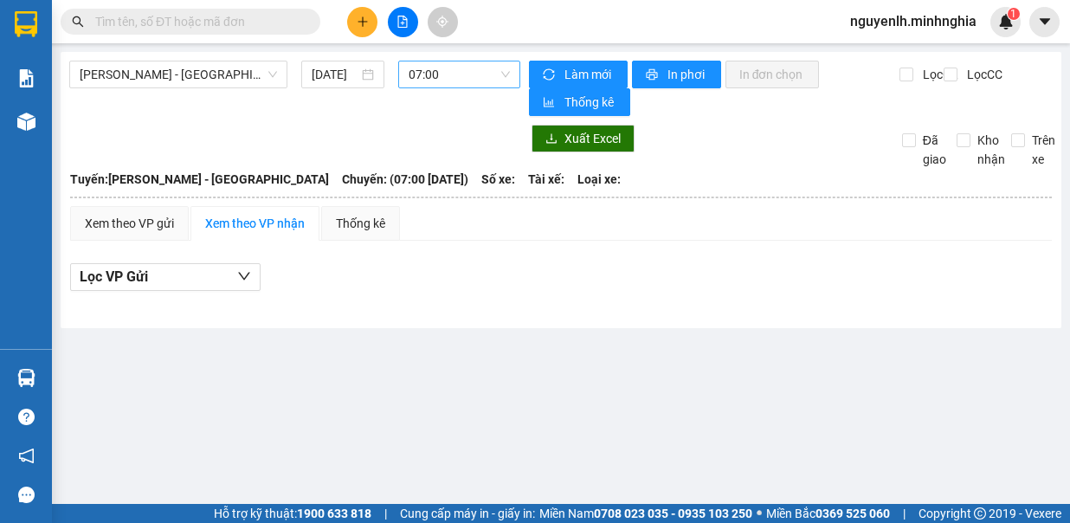
click at [447, 85] on span "07:00" at bounding box center [459, 74] width 101 height 26
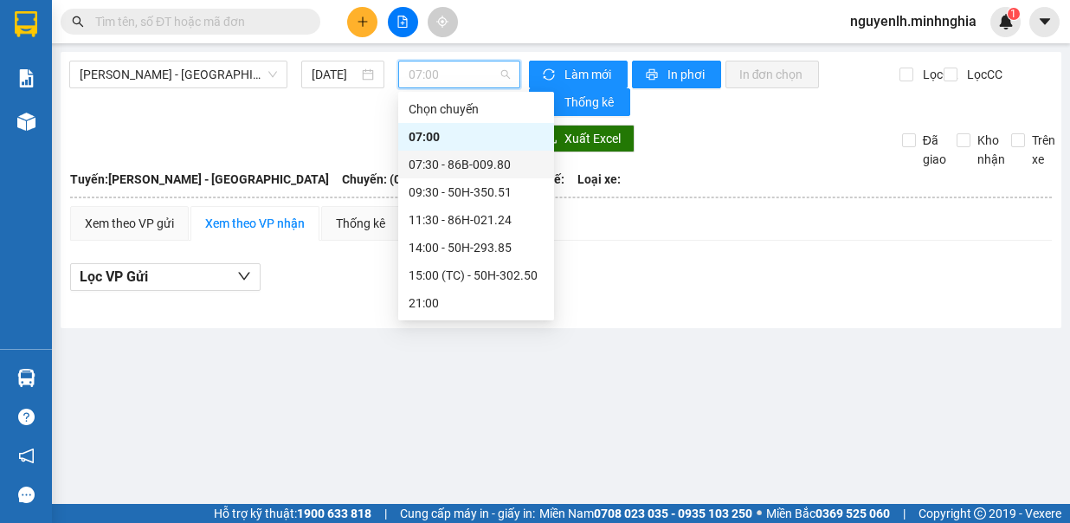
click at [442, 163] on div "07:30 - 86B-009.80" at bounding box center [476, 164] width 135 height 19
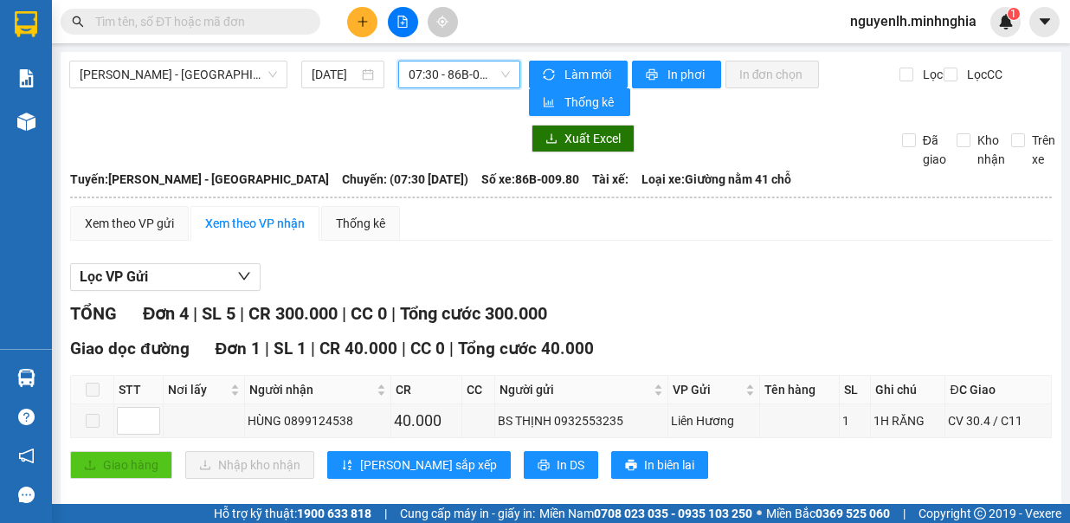
checkbox input "true"
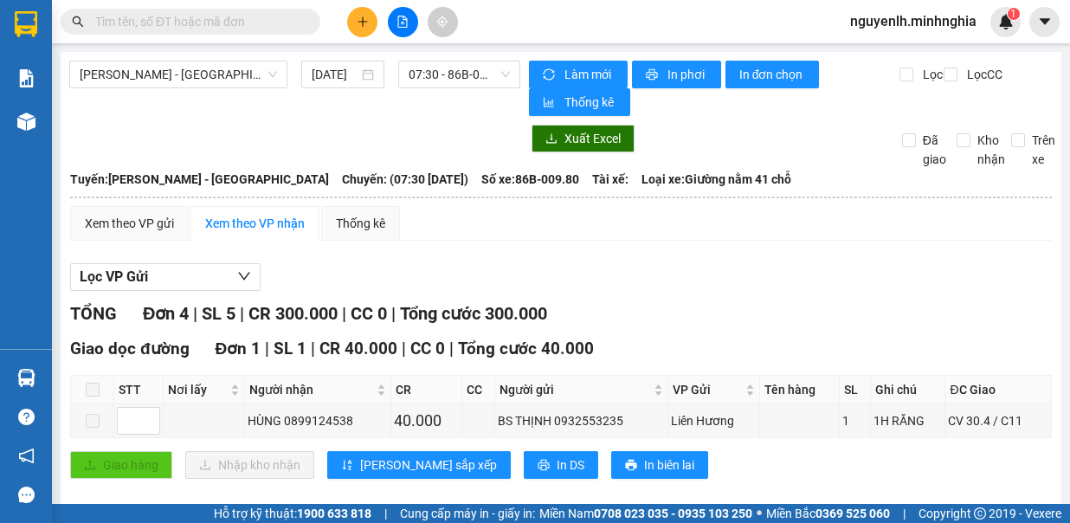
click at [99, 376] on th at bounding box center [92, 390] width 43 height 29
click at [644, 455] on span "In biên lai" at bounding box center [669, 464] width 50 height 19
click at [557, 455] on span "In DS" at bounding box center [571, 464] width 28 height 19
click at [691, 70] on span "In phơi" at bounding box center [687, 74] width 40 height 19
